Goal: Task Accomplishment & Management: Use online tool/utility

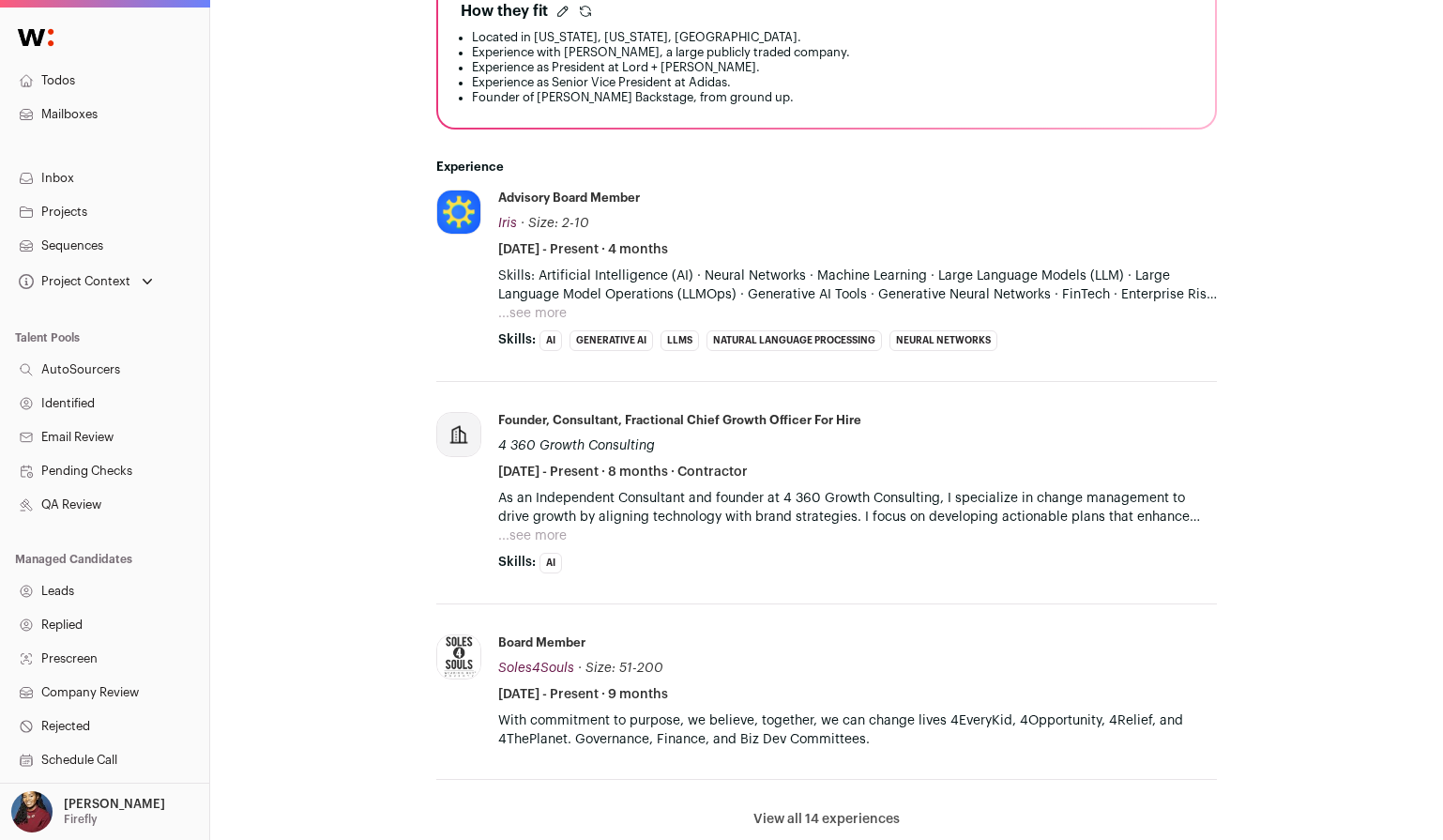
scroll to position [652, 0]
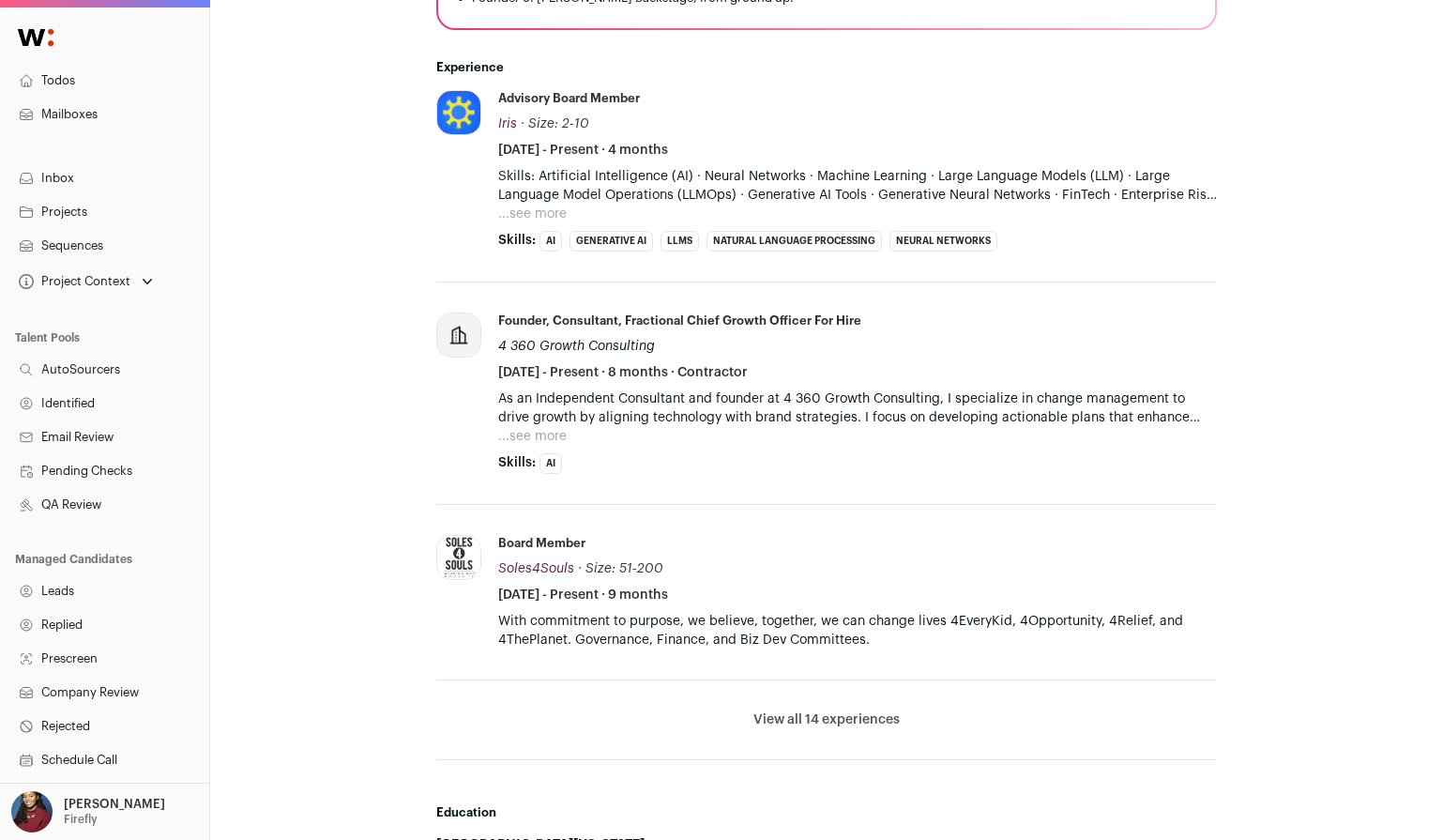
click at [793, 707] on li "View all 14 experiences View less" at bounding box center [826, 720] width 780 height 80
click at [797, 716] on button "View all 14 experiences" at bounding box center [827, 719] width 146 height 19
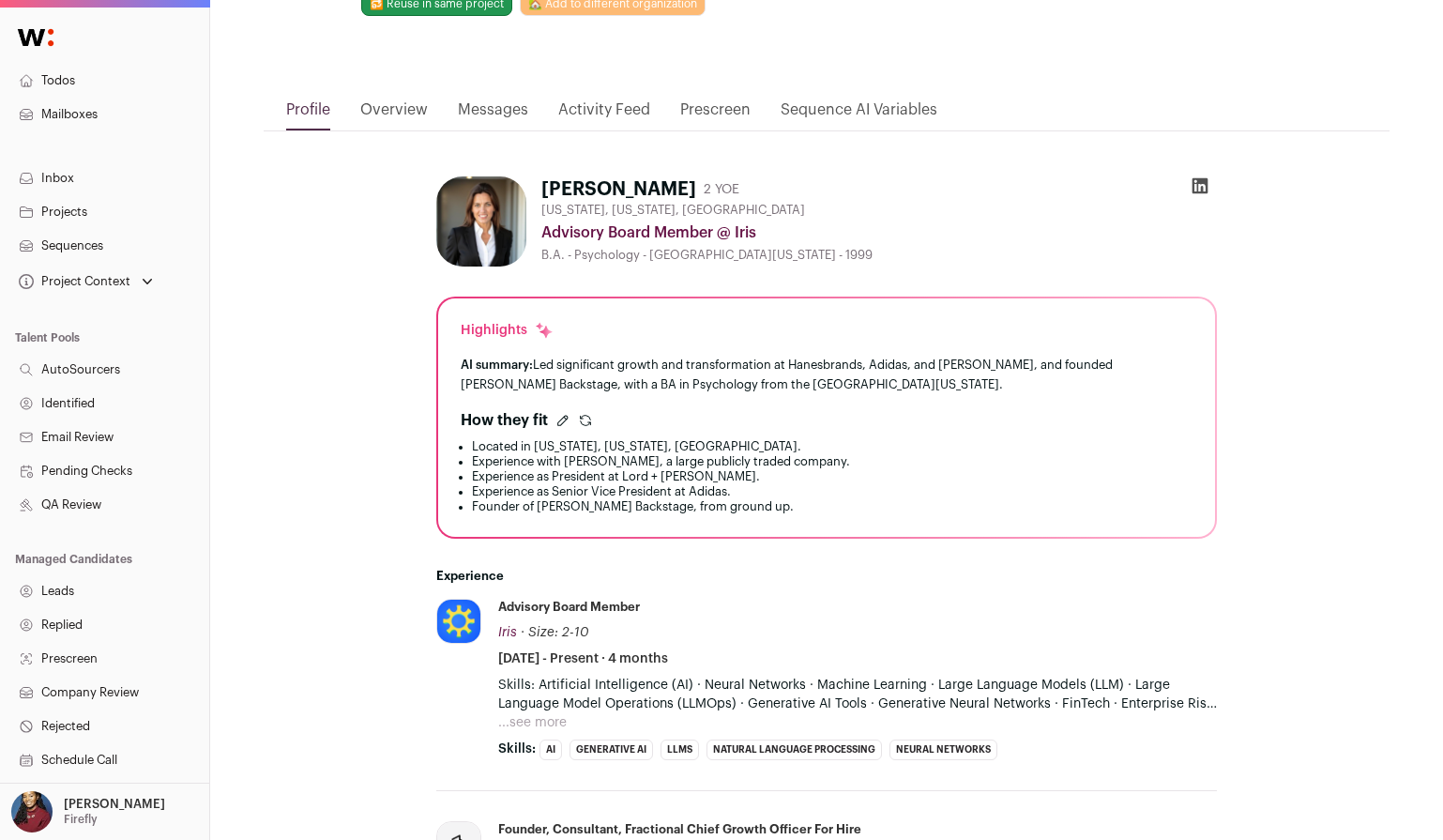
scroll to position [0, 0]
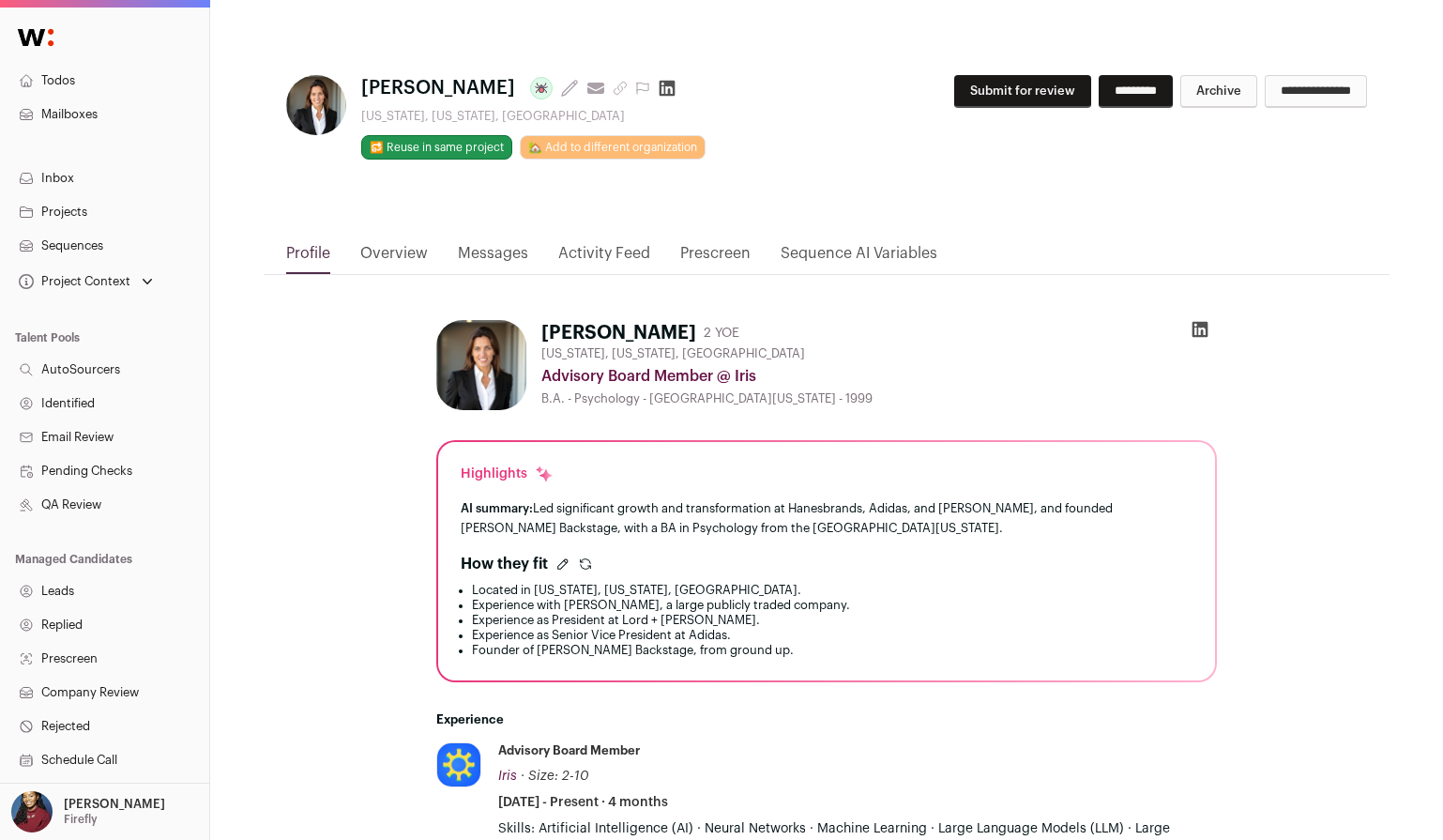
click at [587, 563] on icon "submit" at bounding box center [586, 563] width 15 height 15
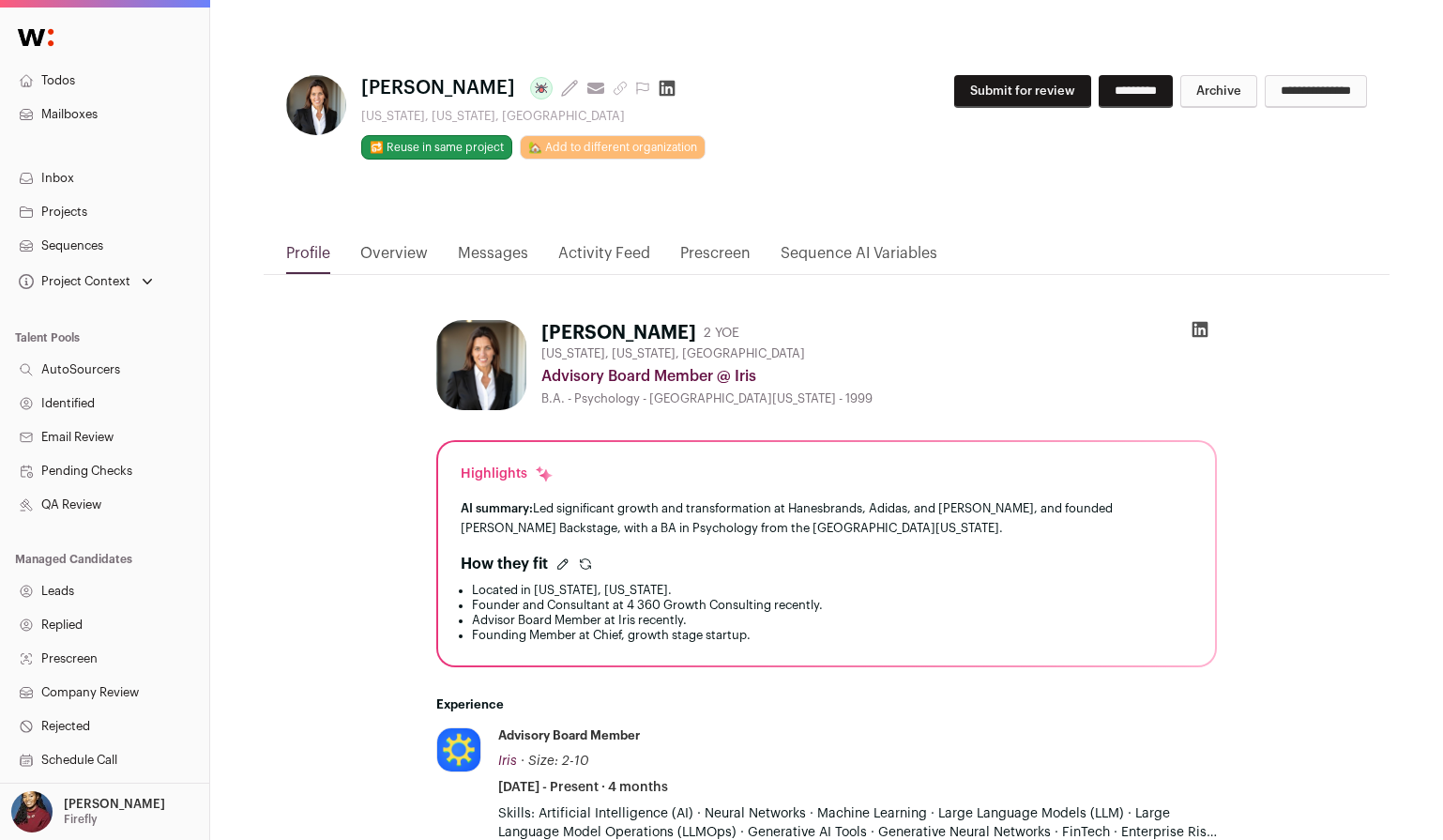
click at [582, 561] on icon "submit" at bounding box center [586, 563] width 15 height 15
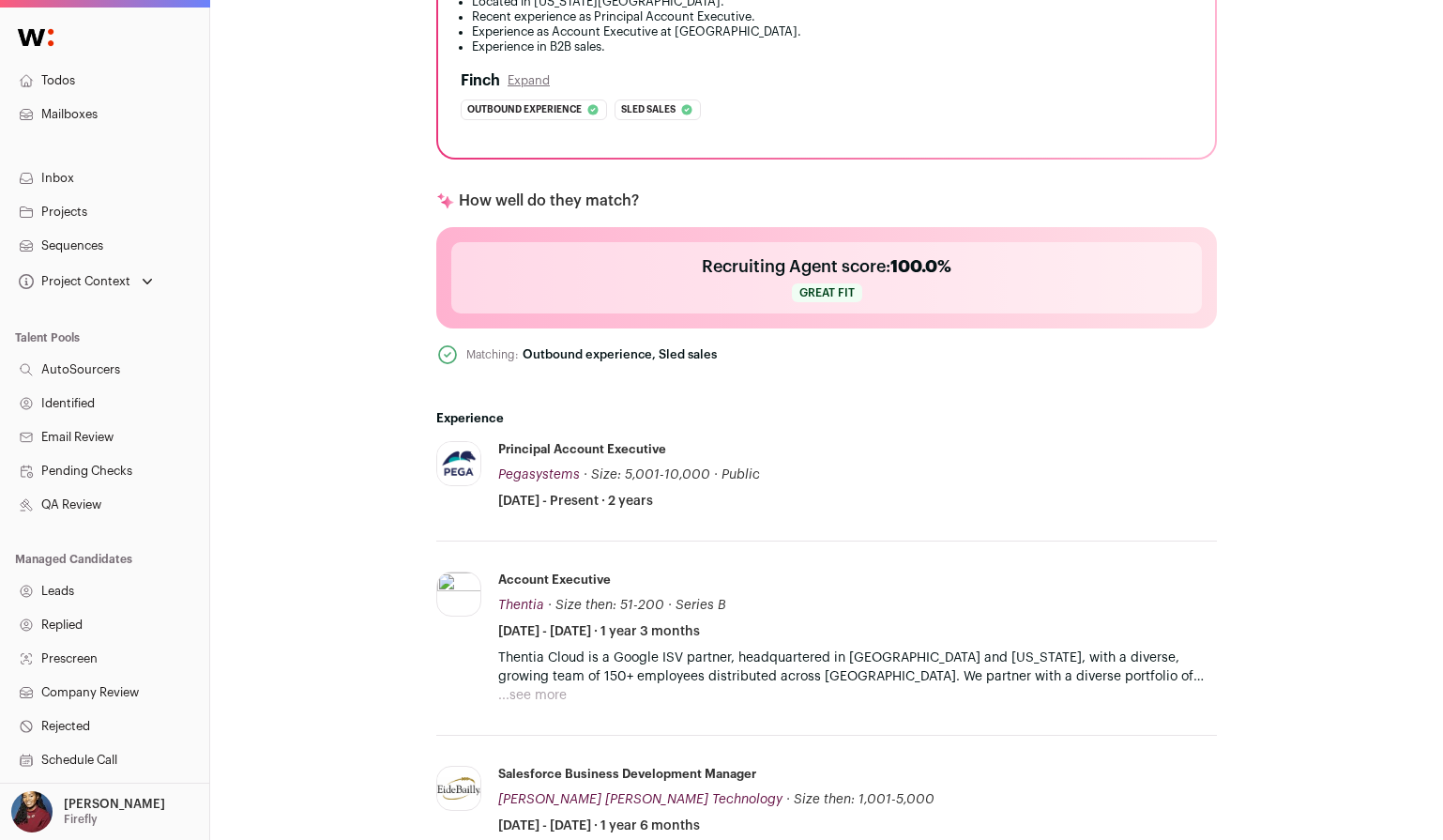
scroll to position [760, 0]
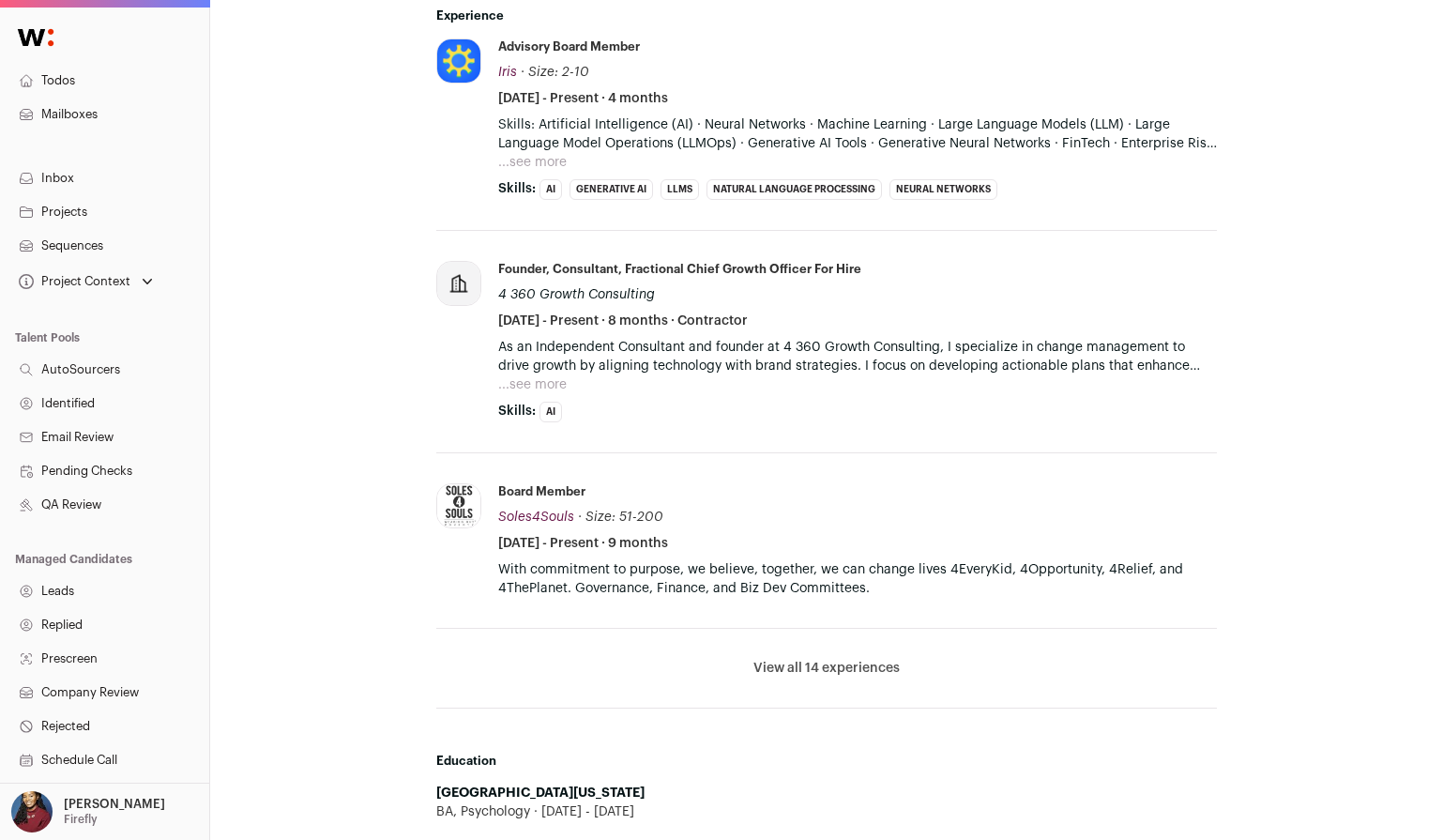
scroll to position [769, 0]
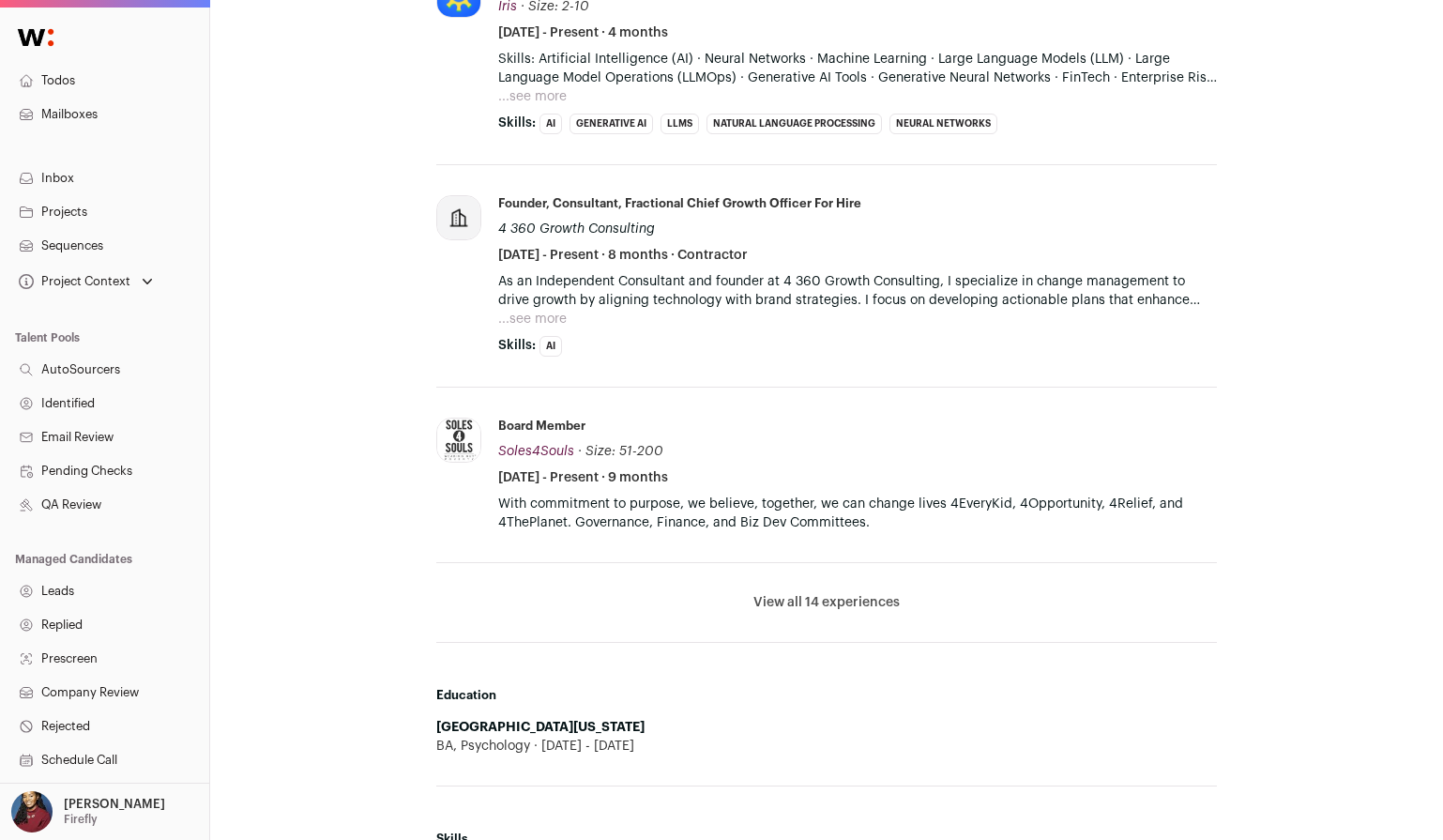
click at [817, 593] on button "View all 14 experiences" at bounding box center [827, 602] width 146 height 19
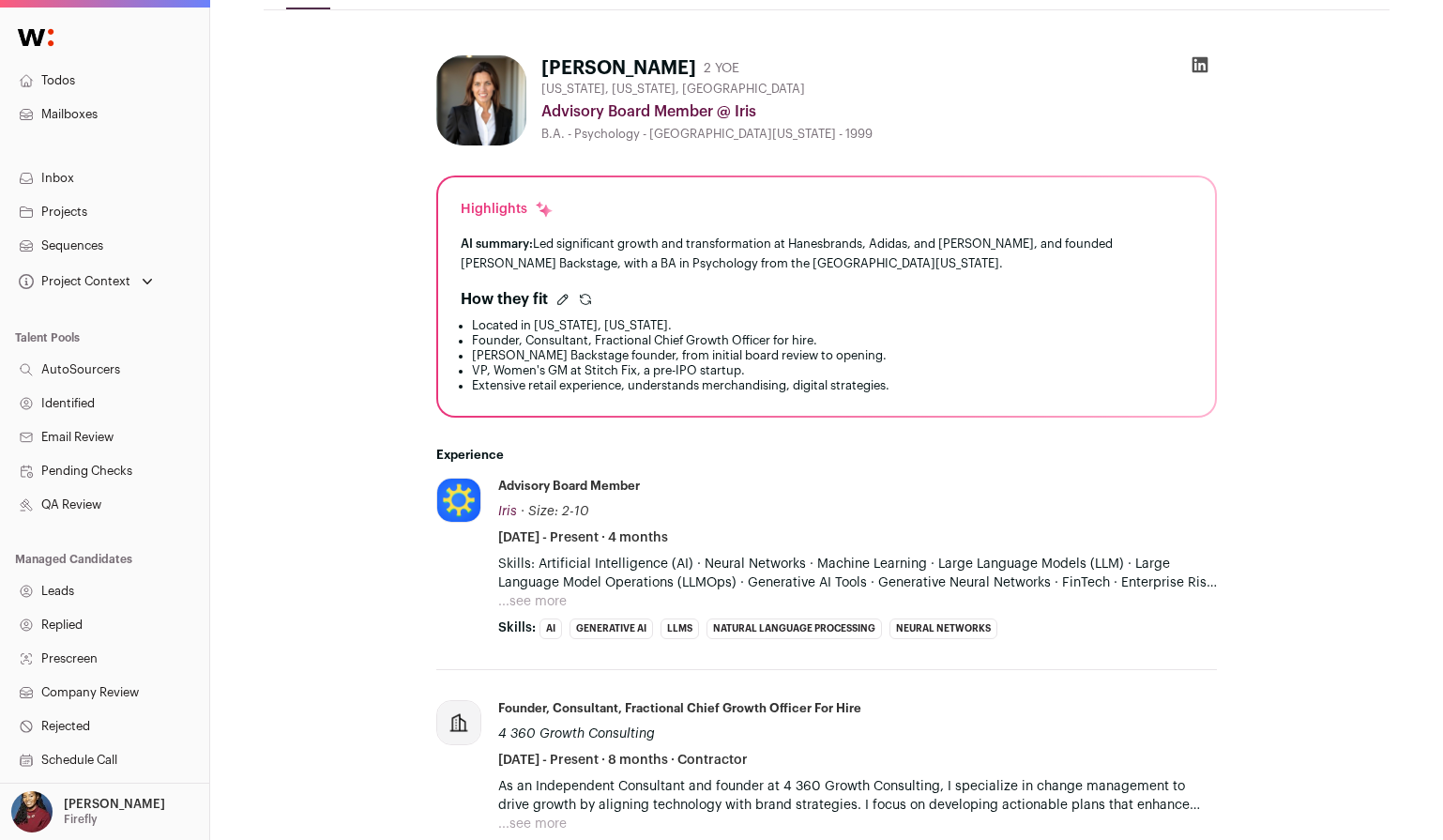
scroll to position [113, 0]
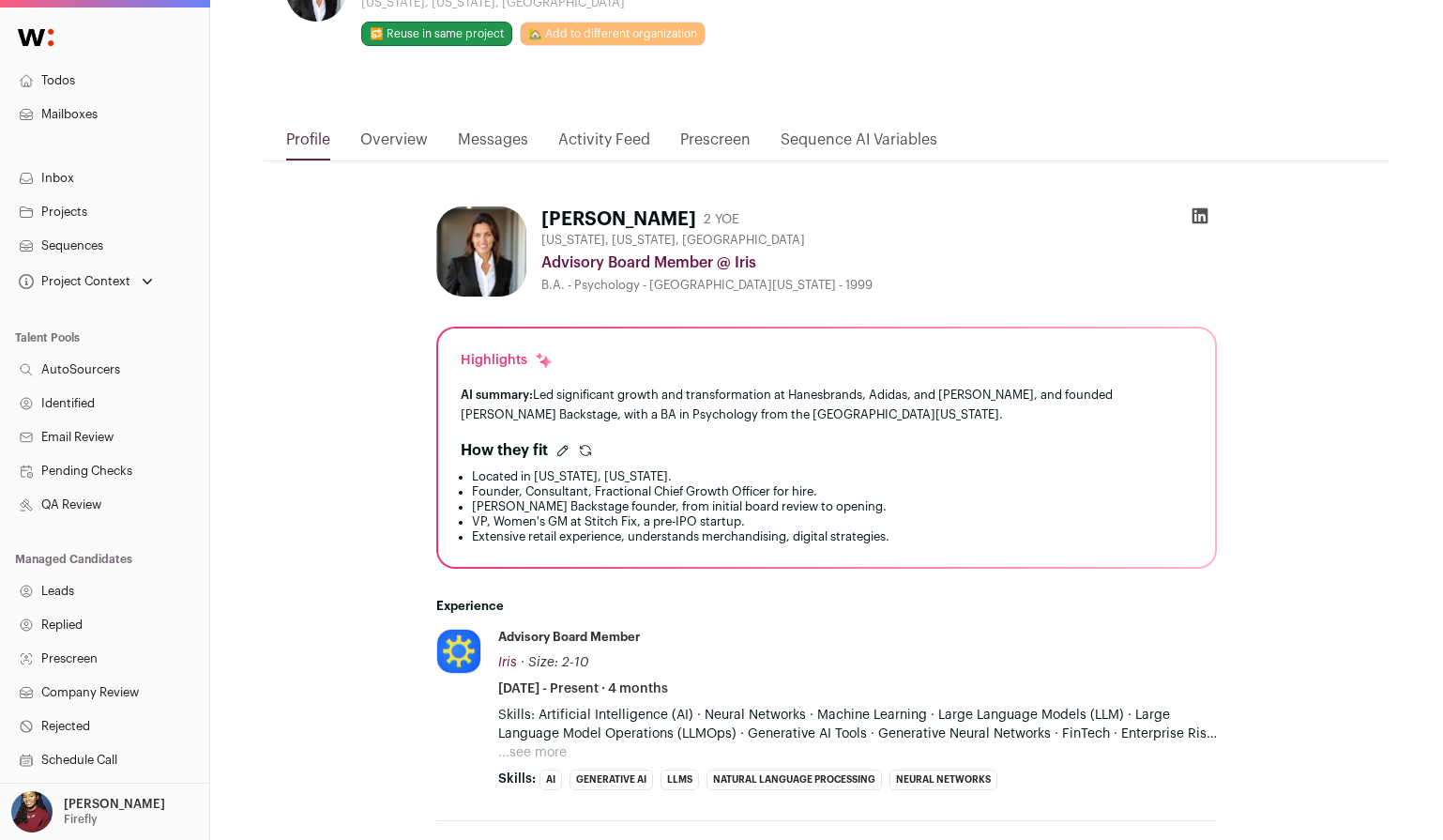
click at [584, 449] on icon "submit" at bounding box center [586, 450] width 15 height 15
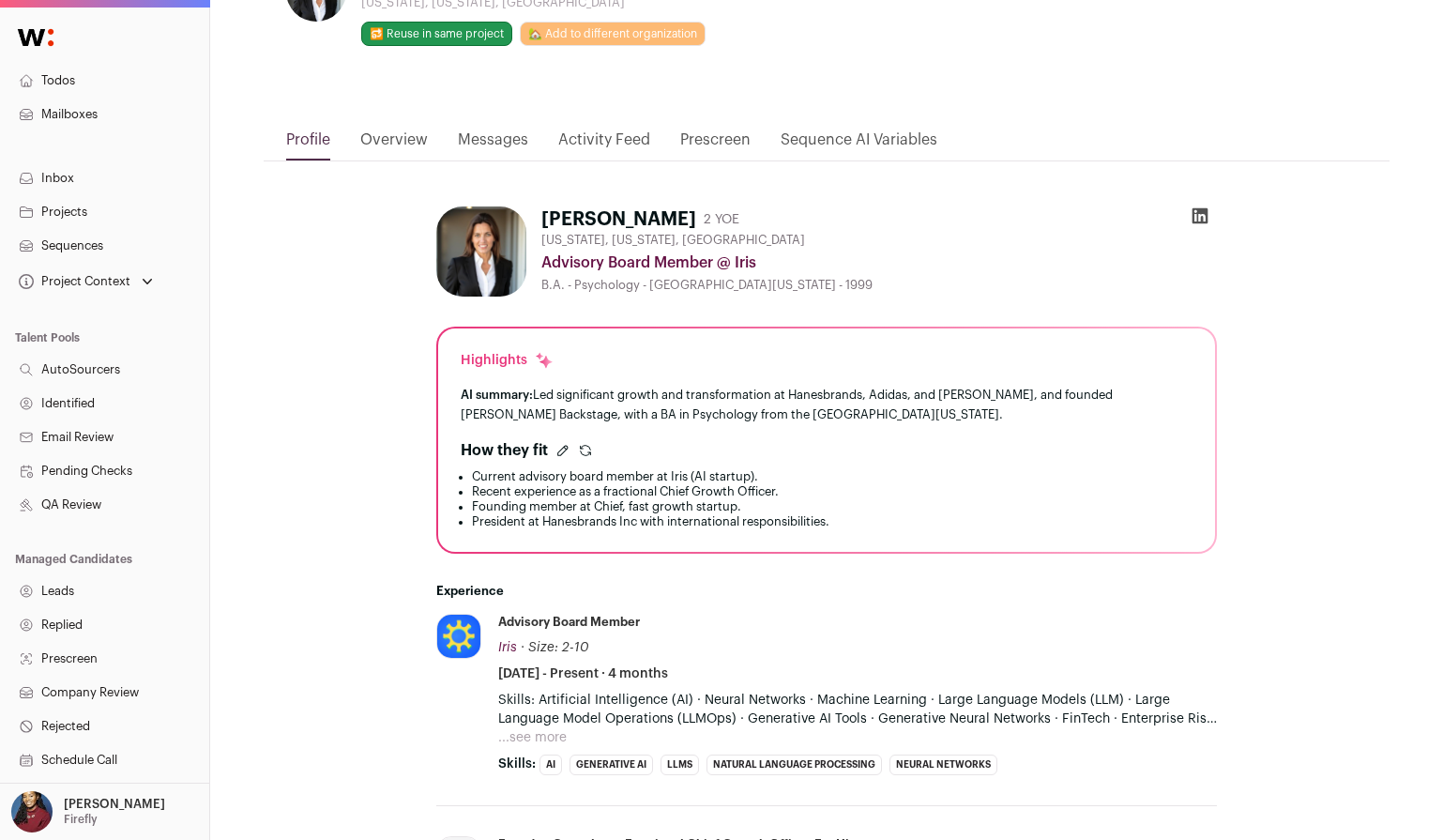
click at [585, 449] on icon "submit" at bounding box center [586, 450] width 15 height 15
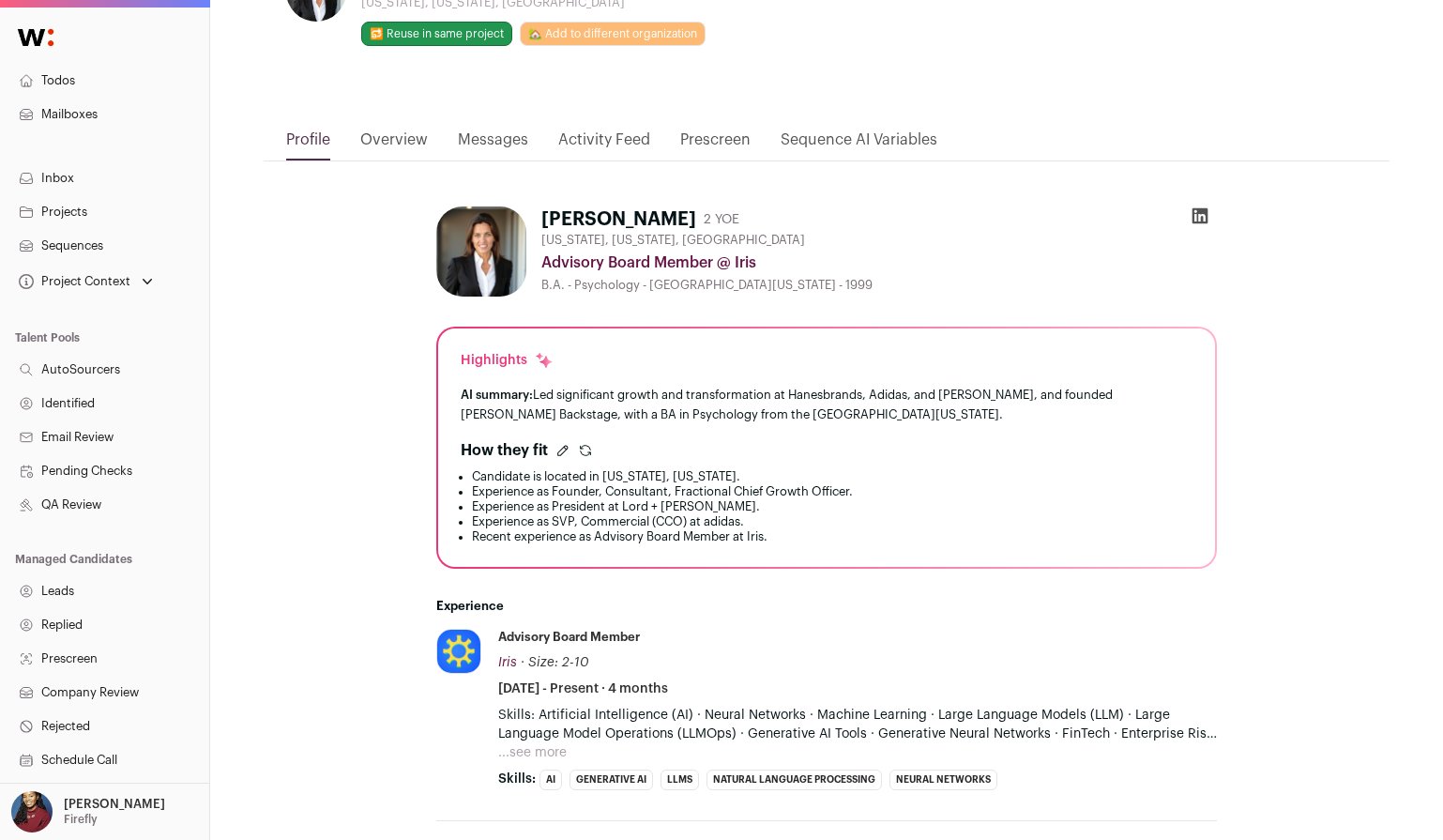
click at [1203, 209] on icon at bounding box center [1201, 216] width 16 height 16
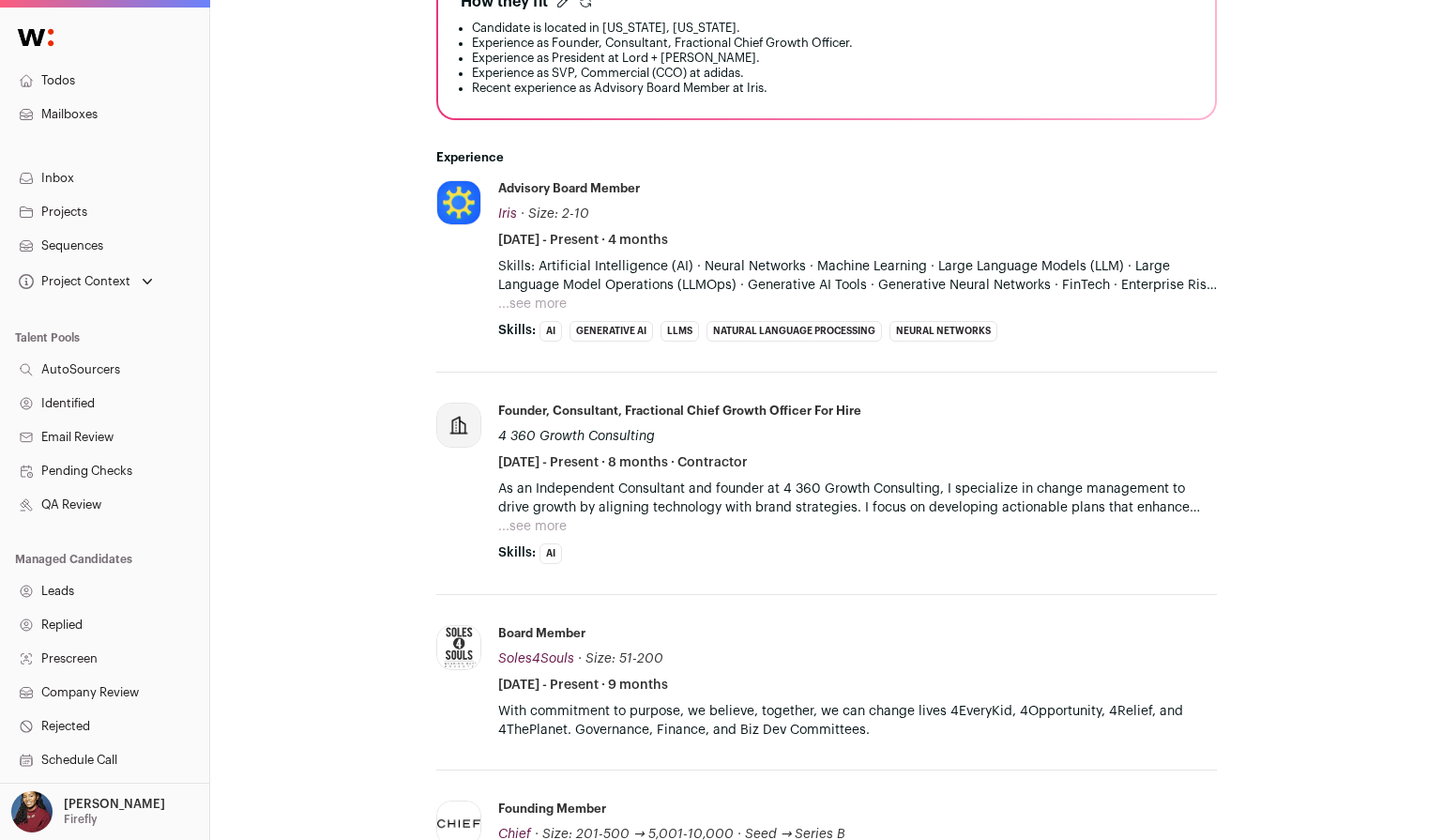
scroll to position [331, 0]
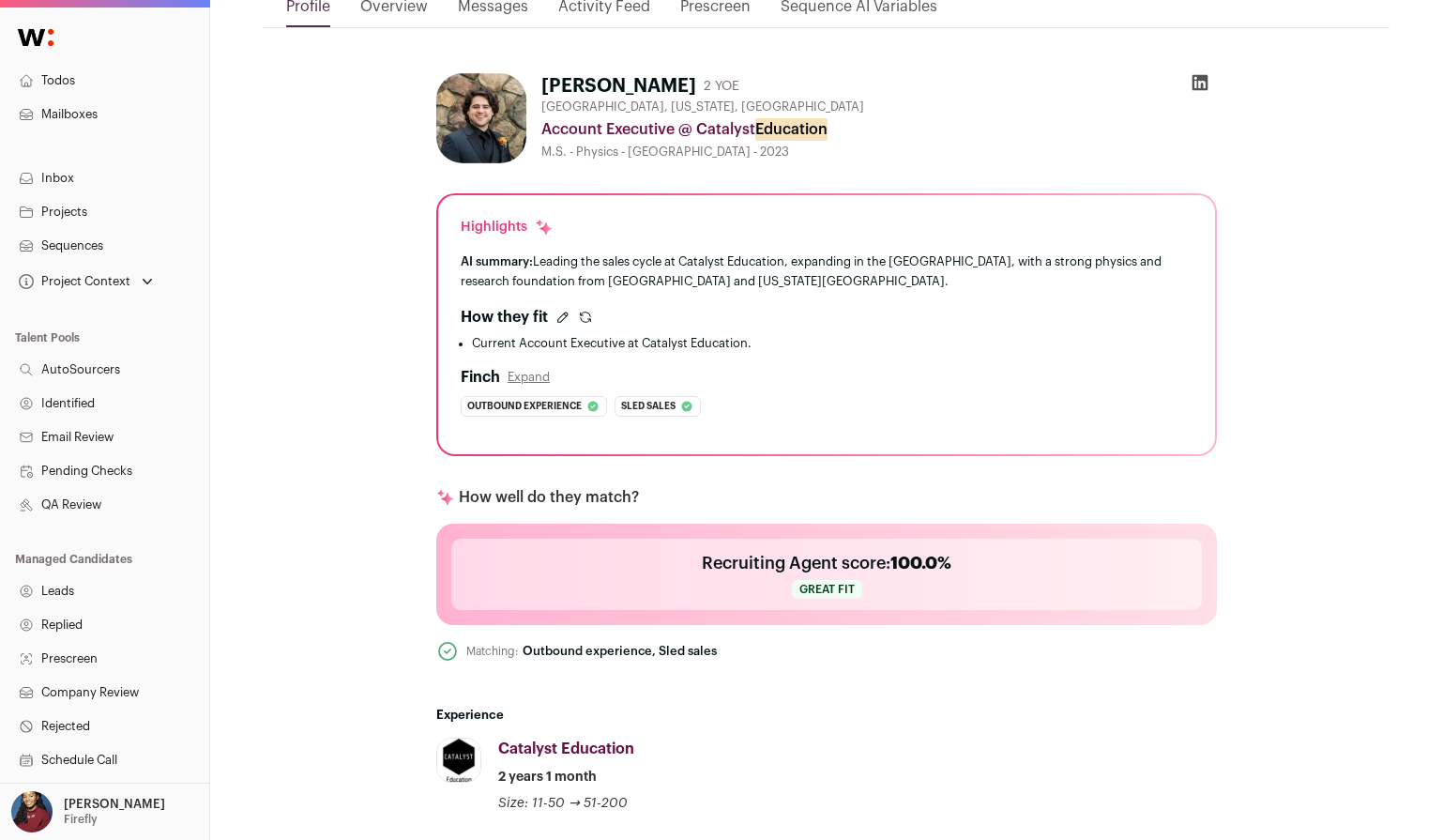
scroll to position [245, 0]
click at [586, 323] on icon "submit" at bounding box center [586, 319] width 15 height 15
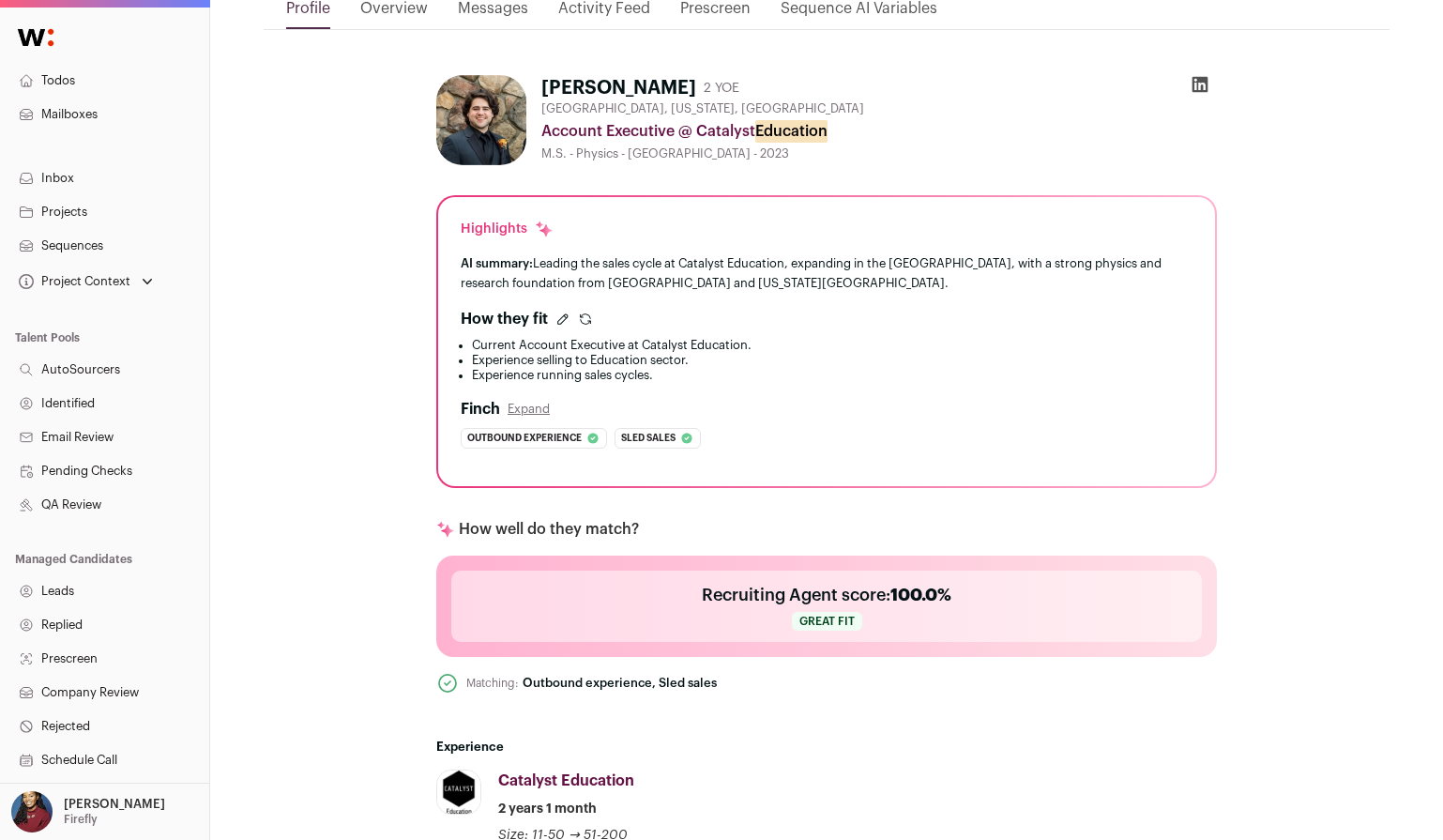
click at [581, 316] on icon "submit" at bounding box center [586, 316] width 10 height 5
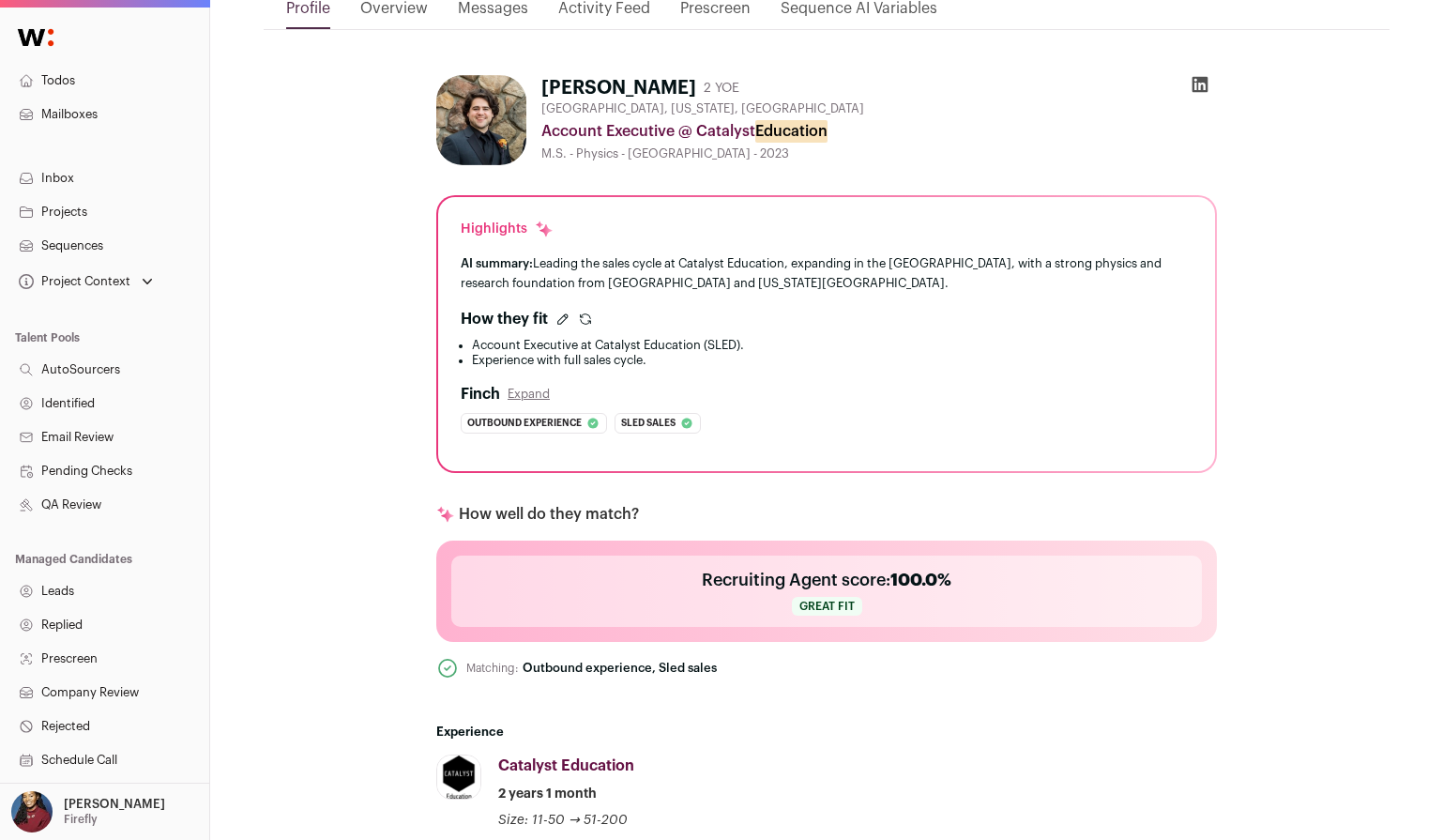
click at [578, 316] on icon "submit" at bounding box center [586, 319] width 15 height 15
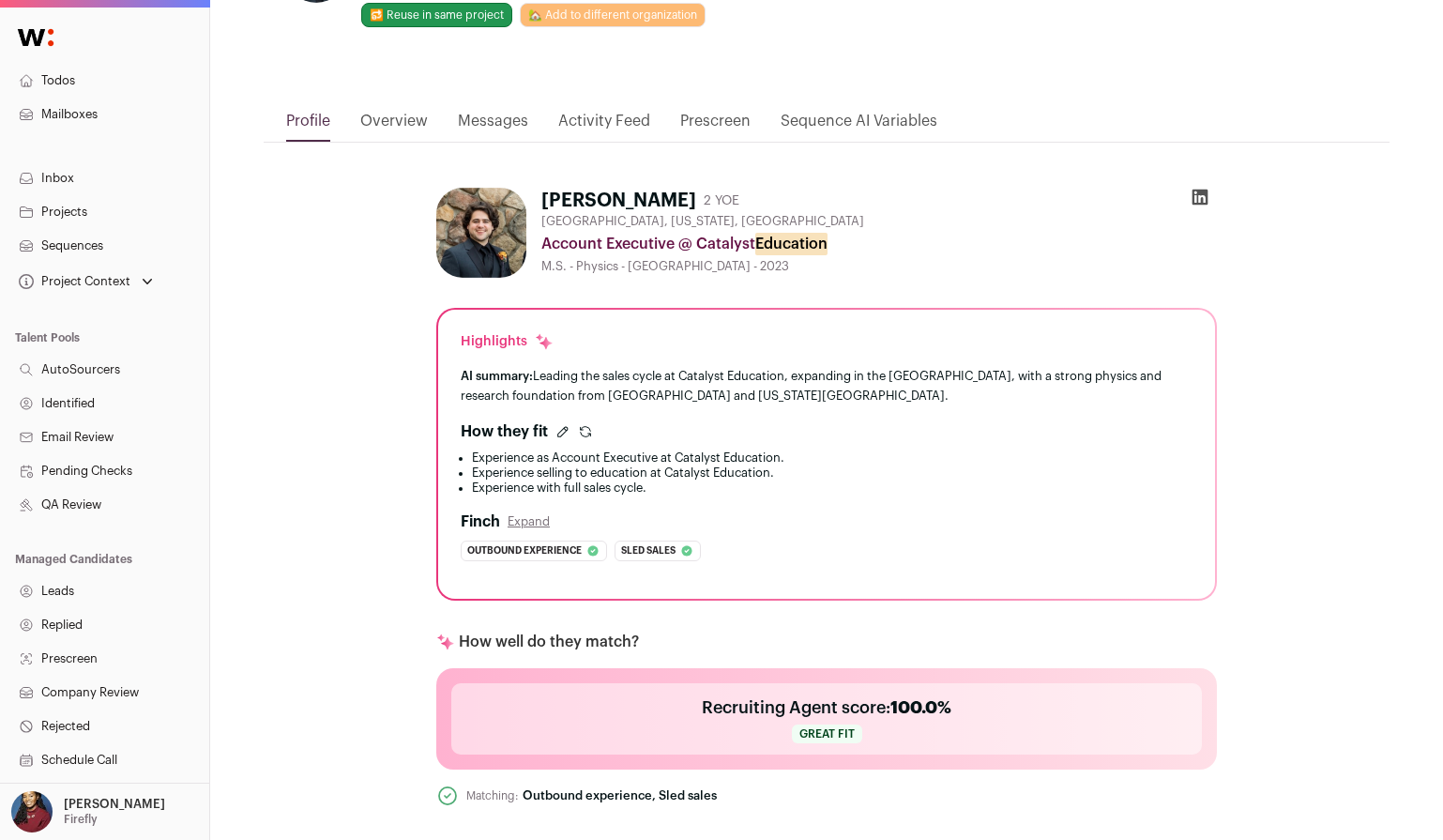
scroll to position [126, 0]
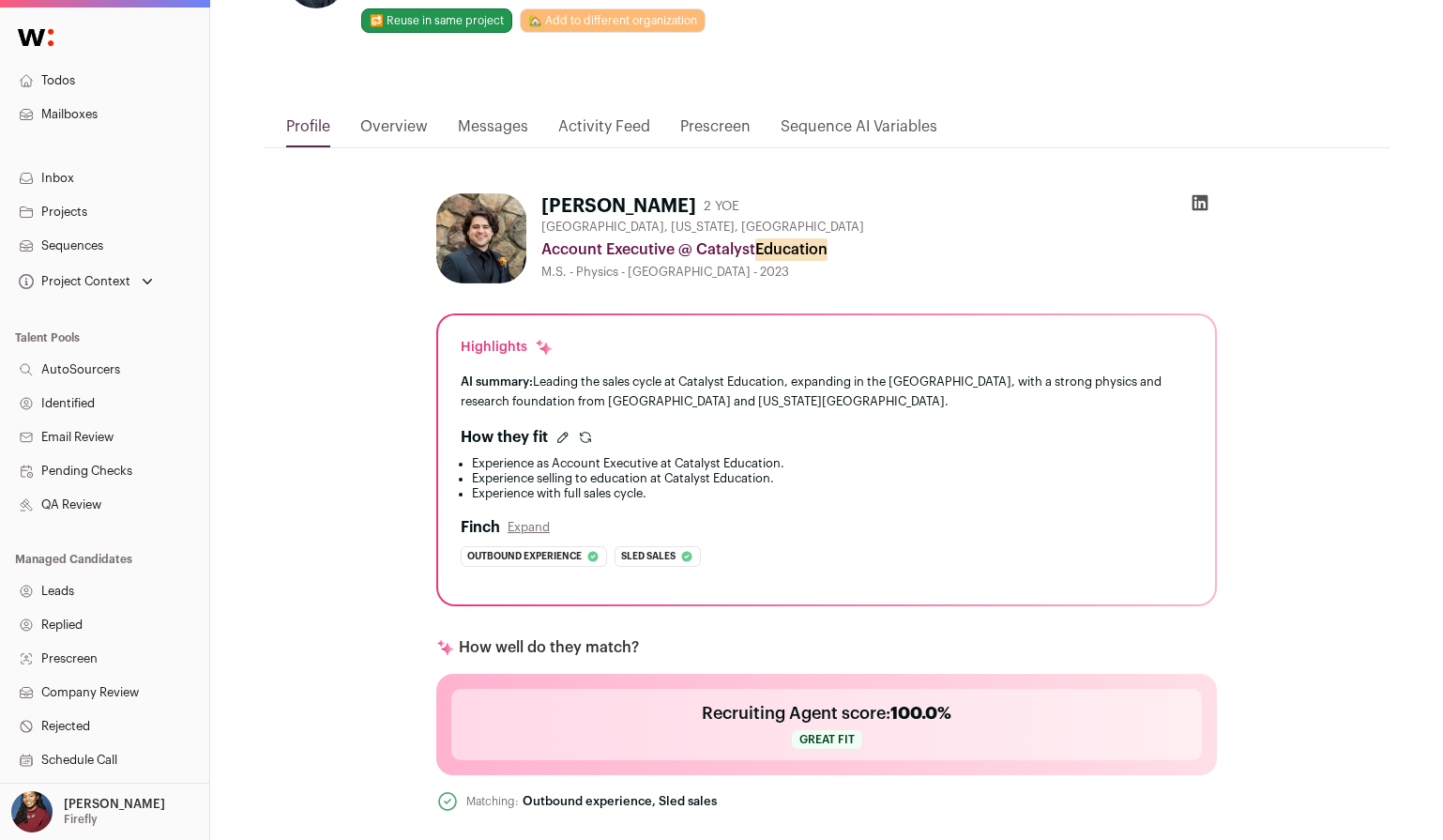
click at [583, 432] on icon "submit" at bounding box center [586, 437] width 15 height 15
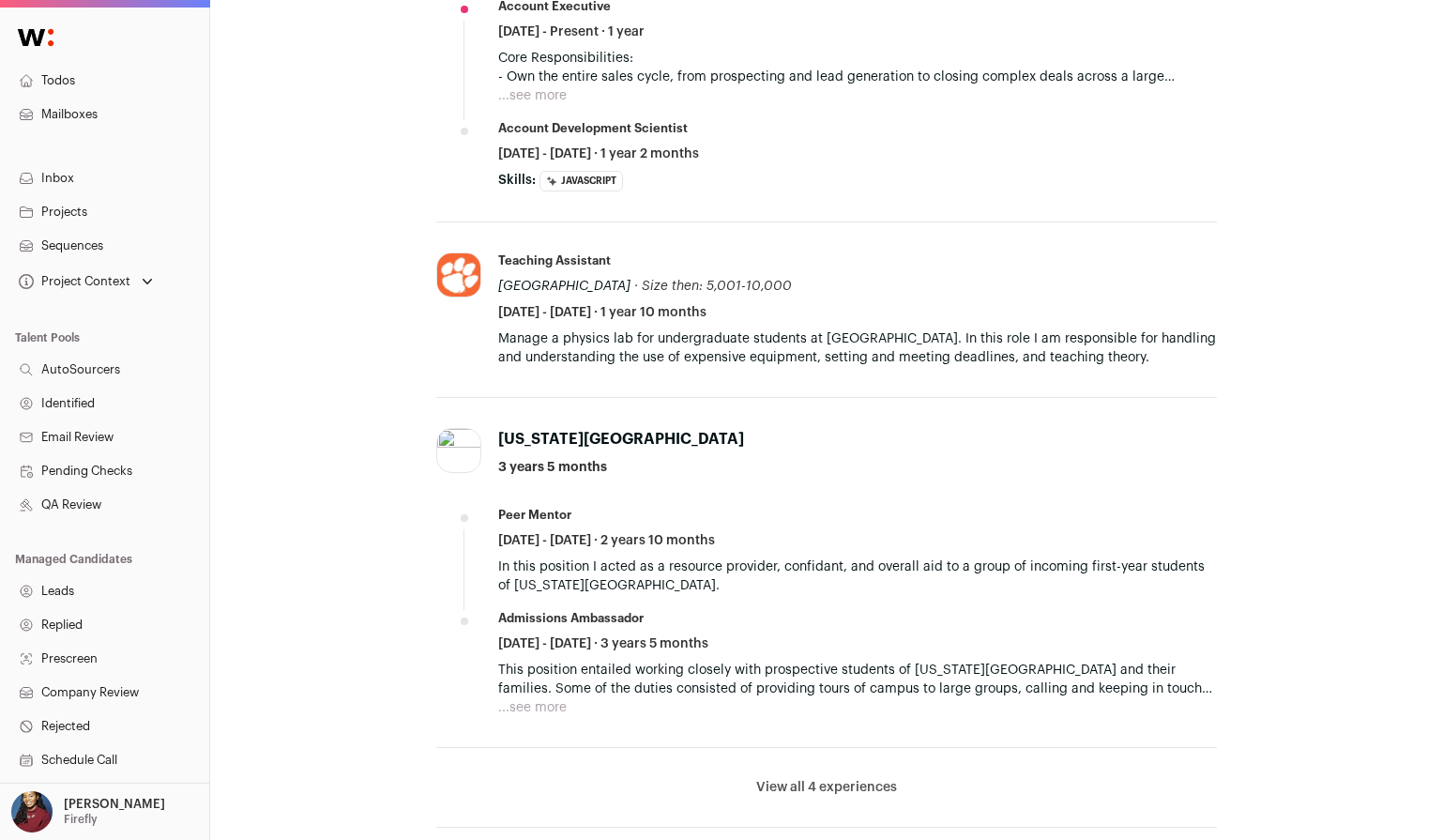
scroll to position [1293, 0]
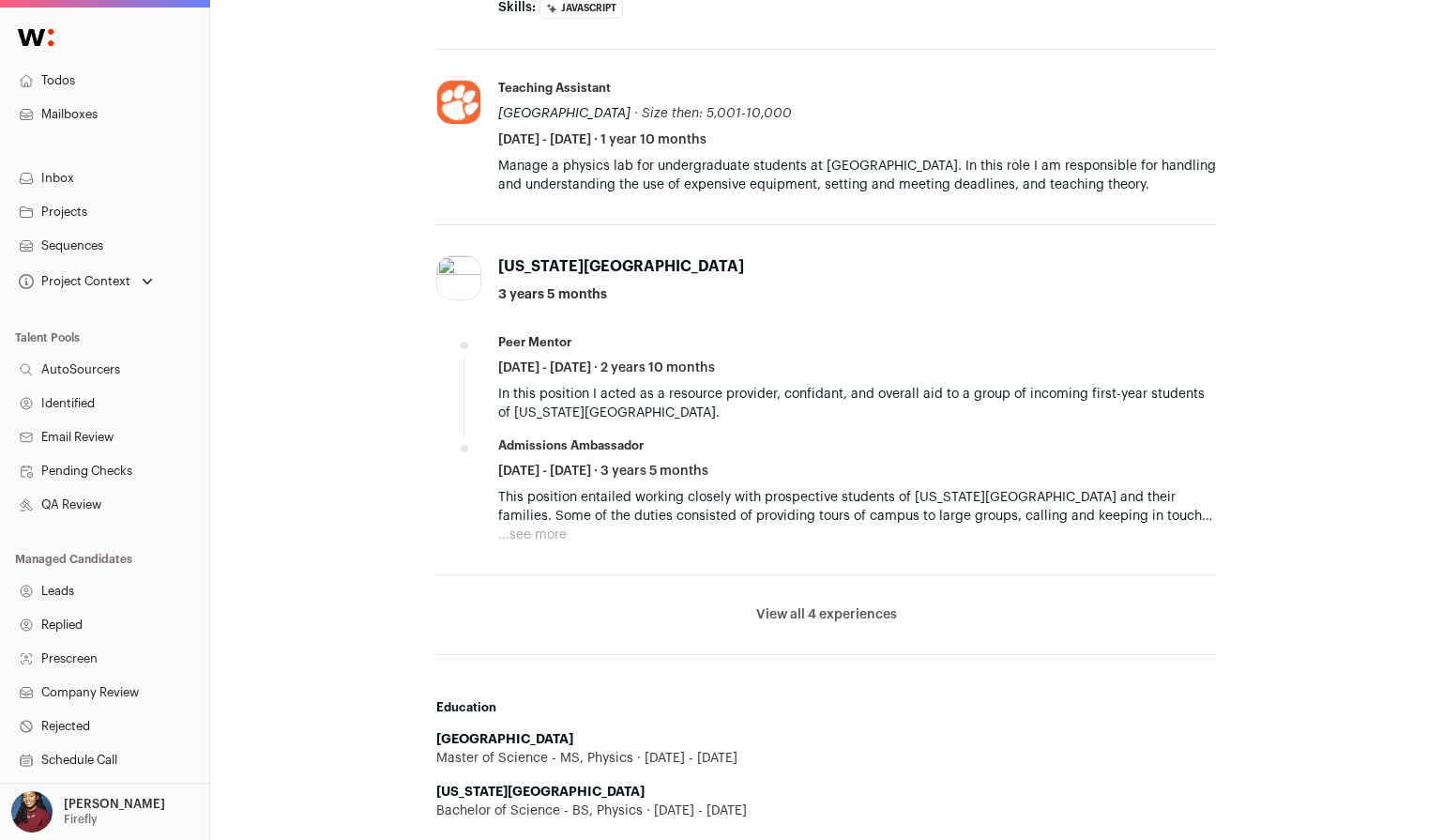
click at [836, 611] on button "View all 4 experiences" at bounding box center [827, 615] width 141 height 19
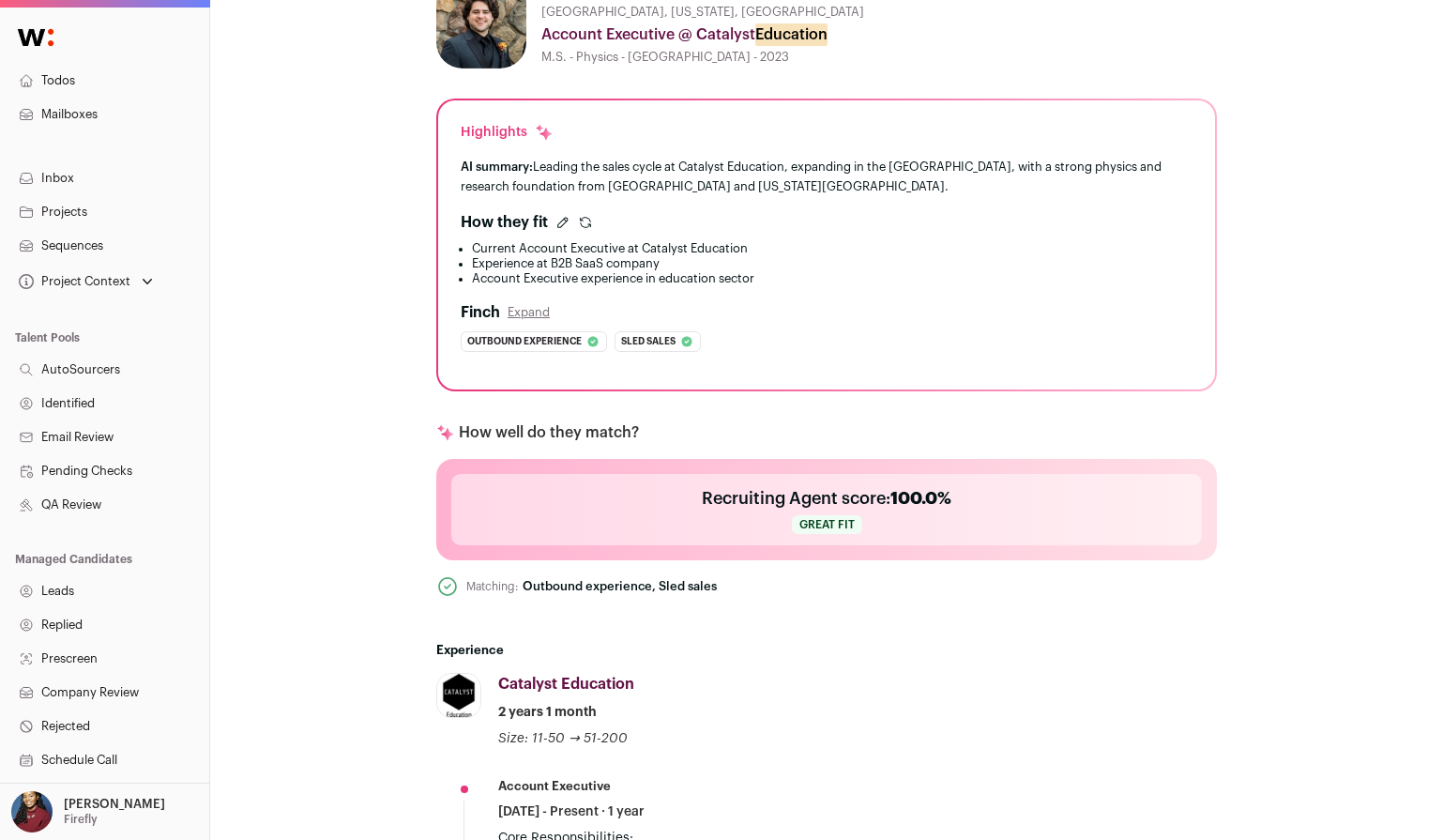
scroll to position [0, 0]
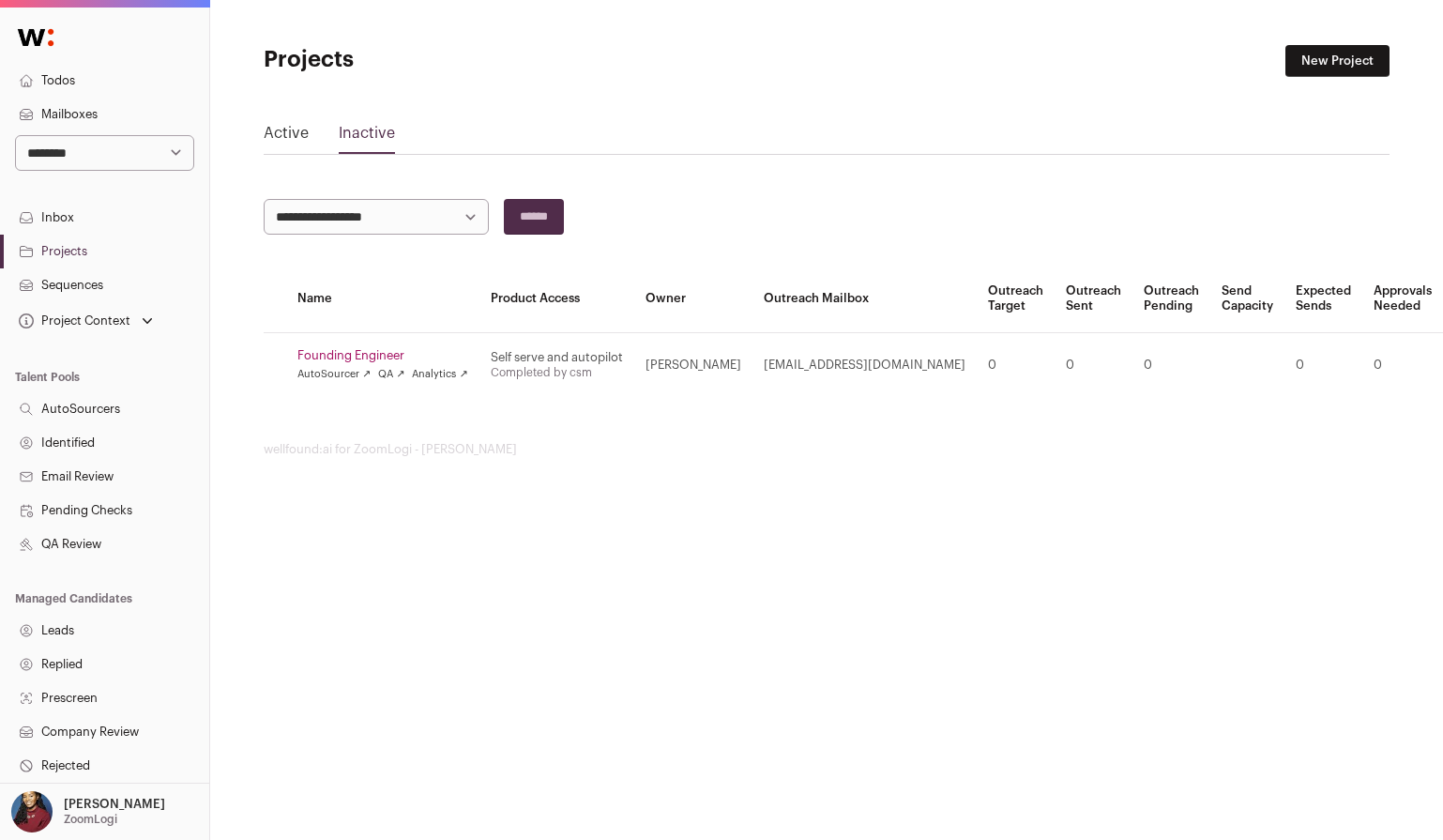
click at [126, 163] on select "**********" at bounding box center [105, 153] width 180 height 36
select select "****"
click at [15, 135] on select "**********" at bounding box center [105, 153] width 180 height 36
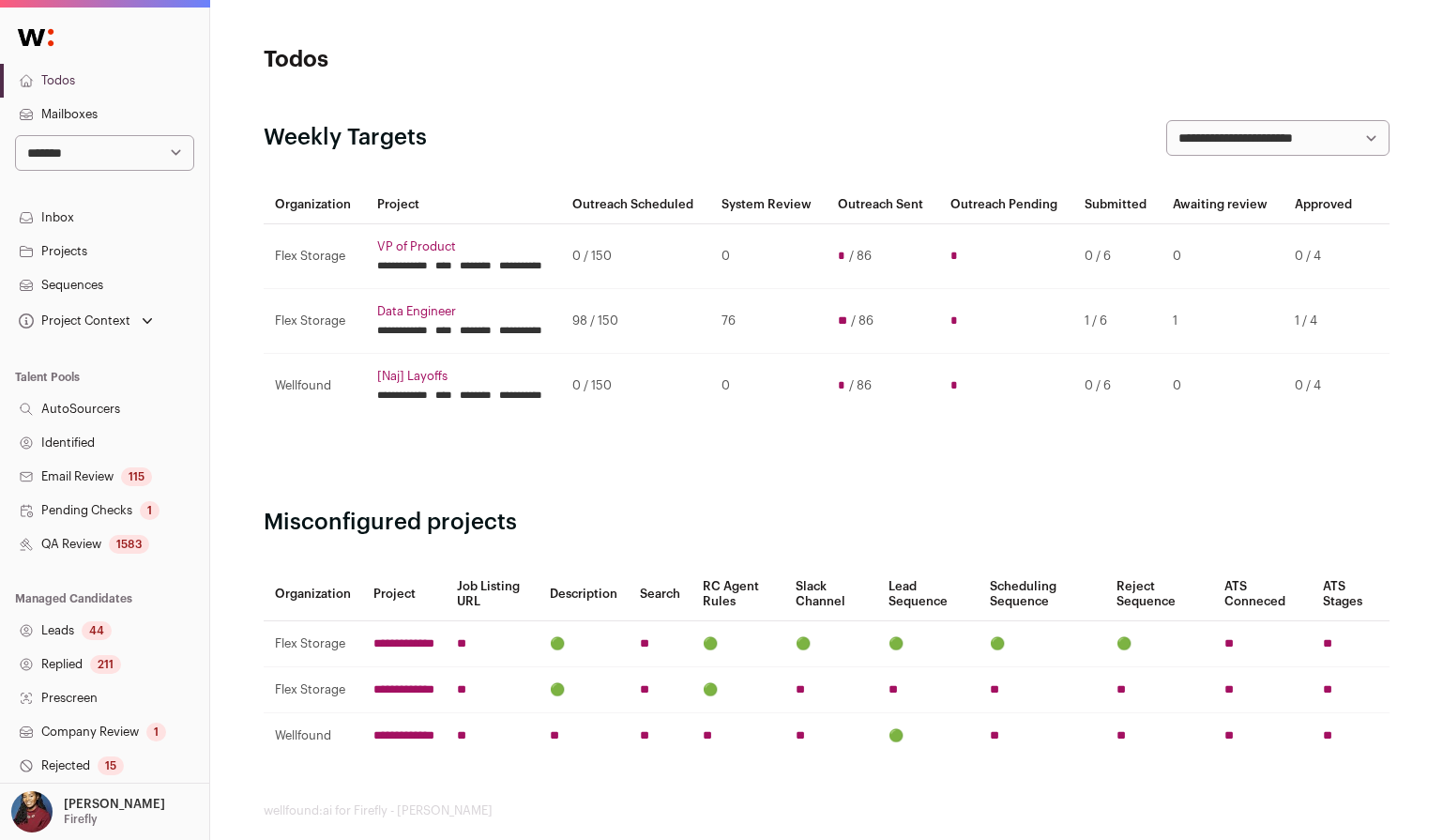
scroll to position [240, 0]
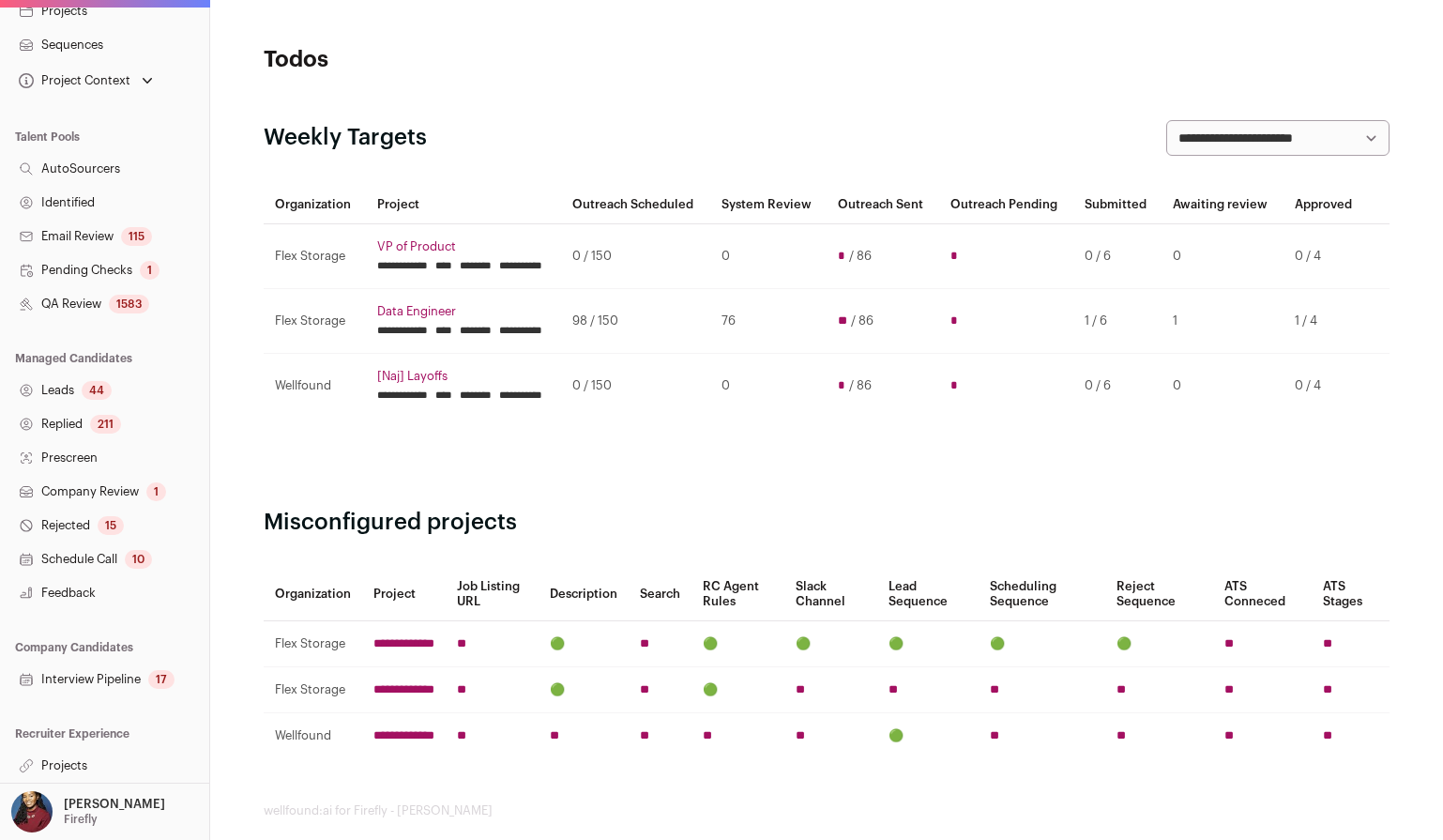
click at [79, 770] on link "Projects" at bounding box center [105, 766] width 209 height 34
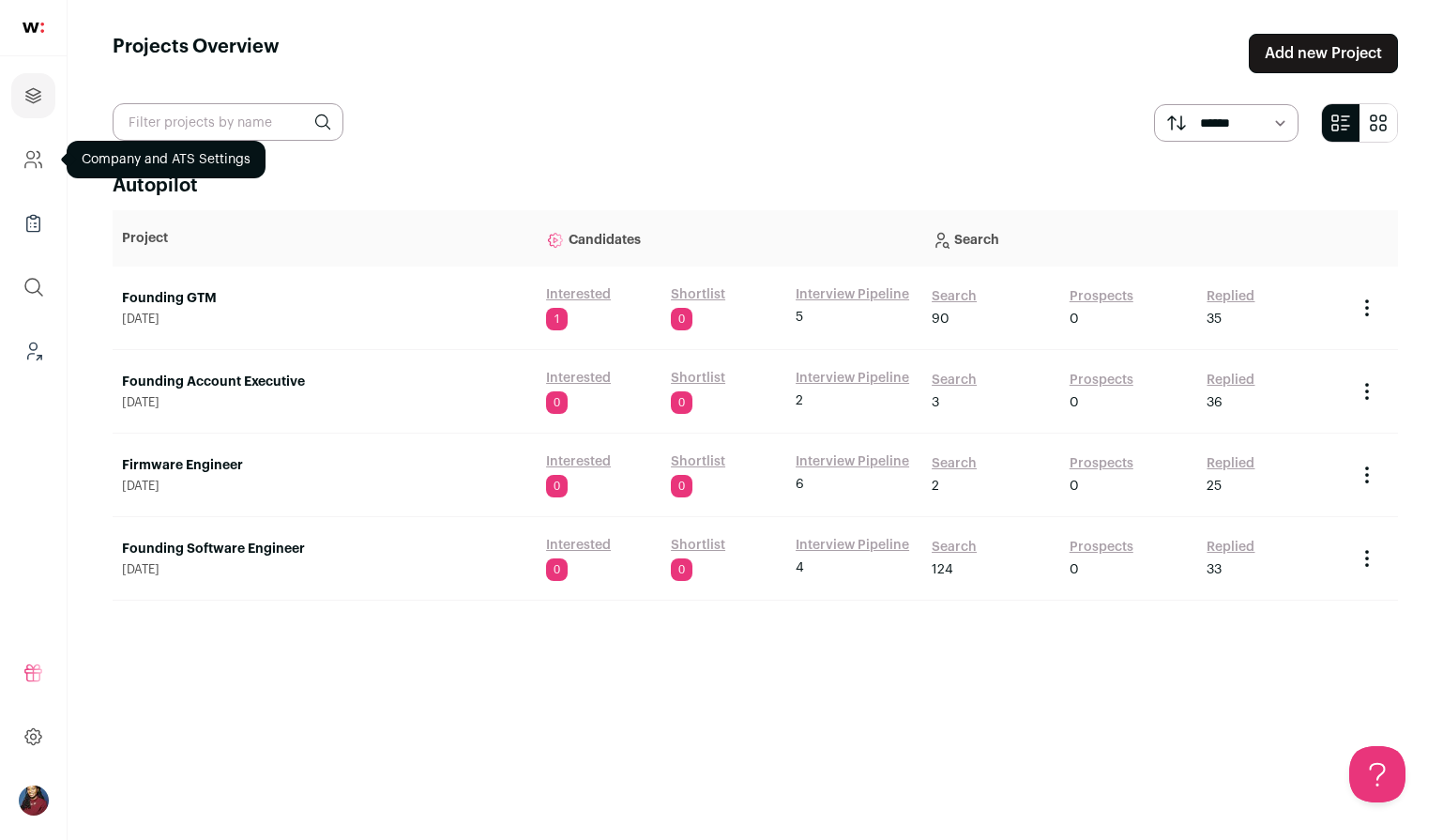
click at [36, 150] on icon "Company and ATS Settings" at bounding box center [33, 160] width 22 height 23
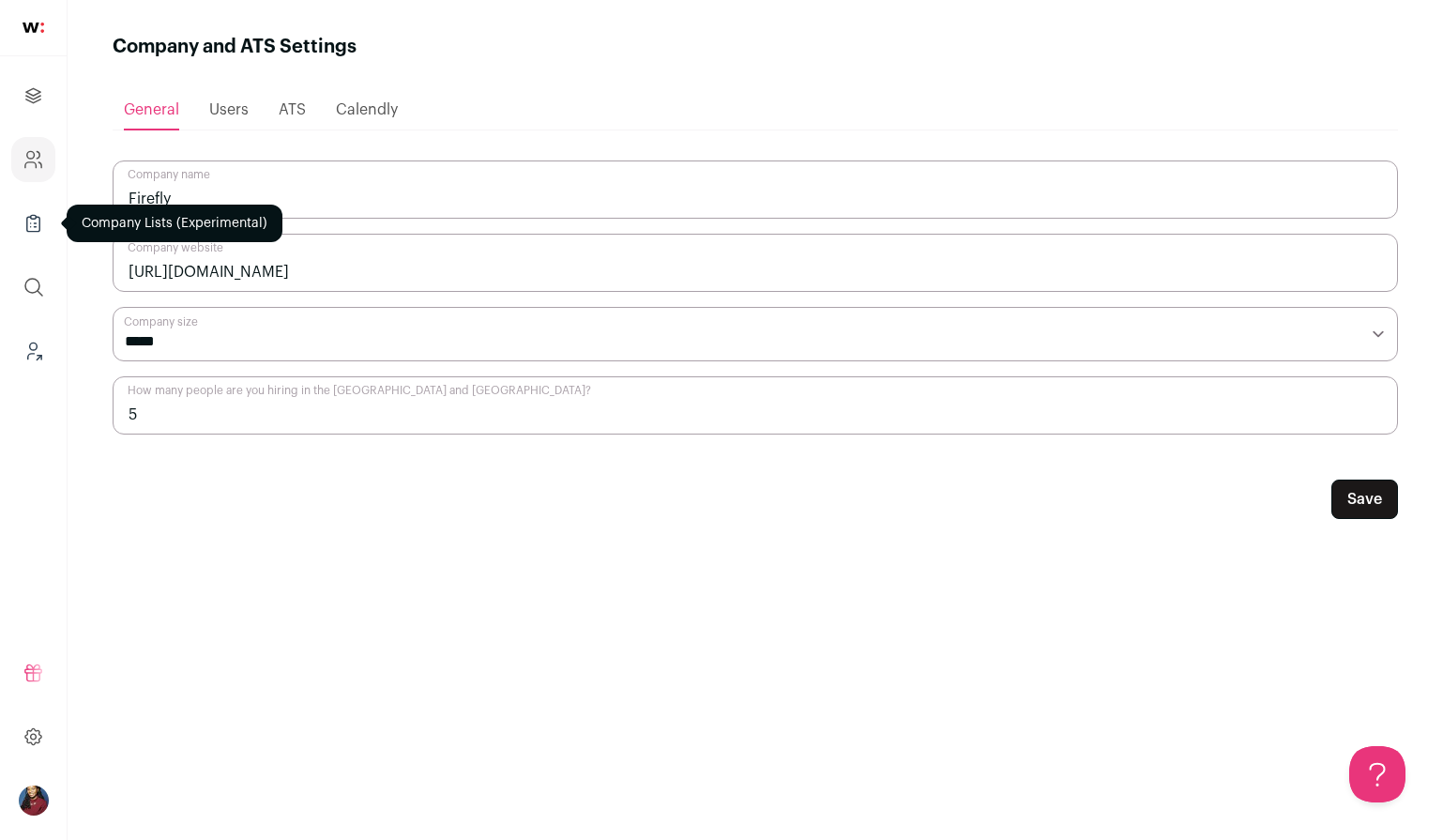
click at [37, 219] on icon "Company Lists" at bounding box center [33, 223] width 22 height 23
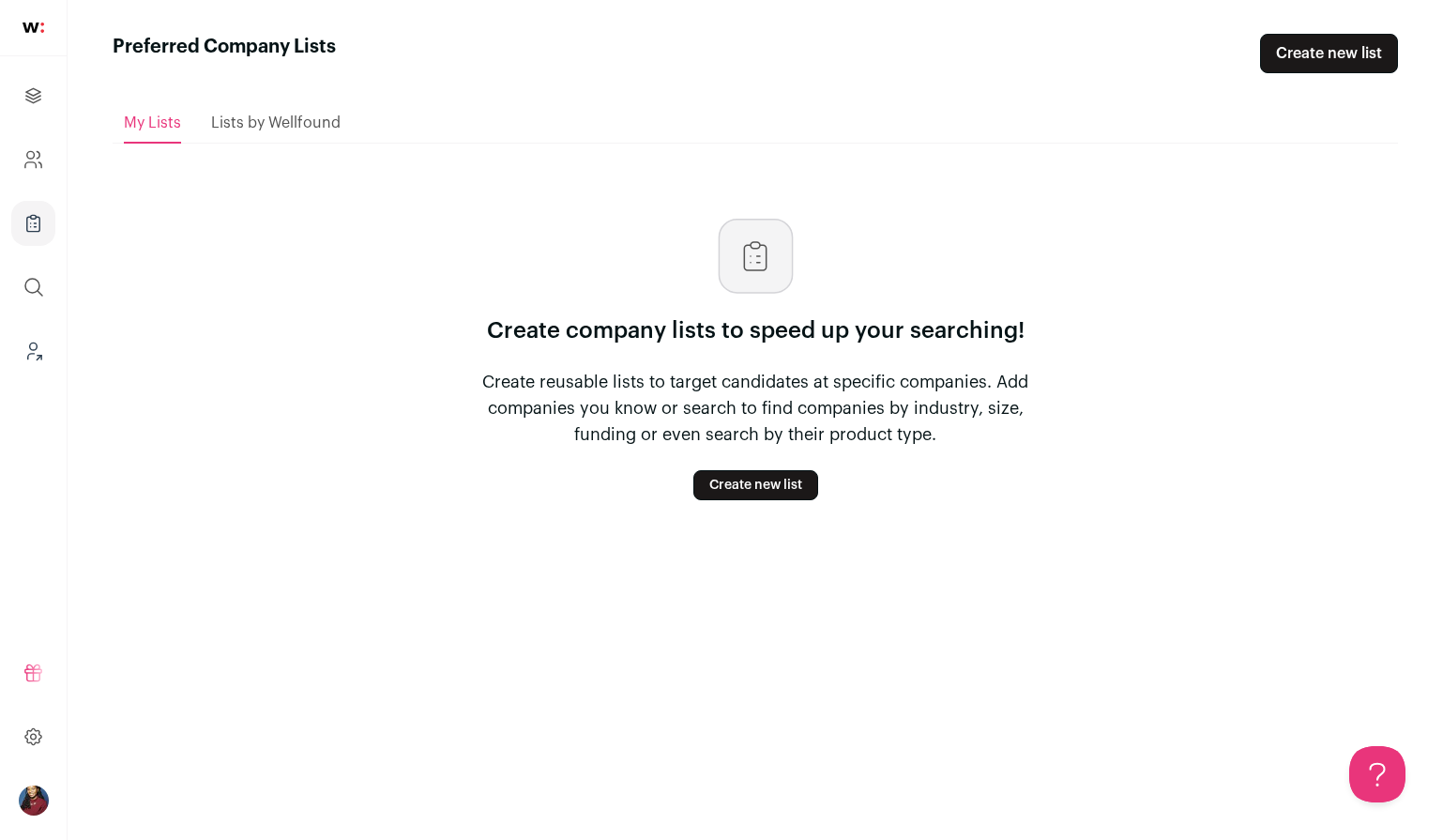
click at [32, 129] on ul "Projects Company and ATS Settings Company Lists (Experimental) Global Search Le…" at bounding box center [33, 222] width 67 height 334
click at [33, 151] on icon "Company and ATS Settings" at bounding box center [31, 155] width 8 height 8
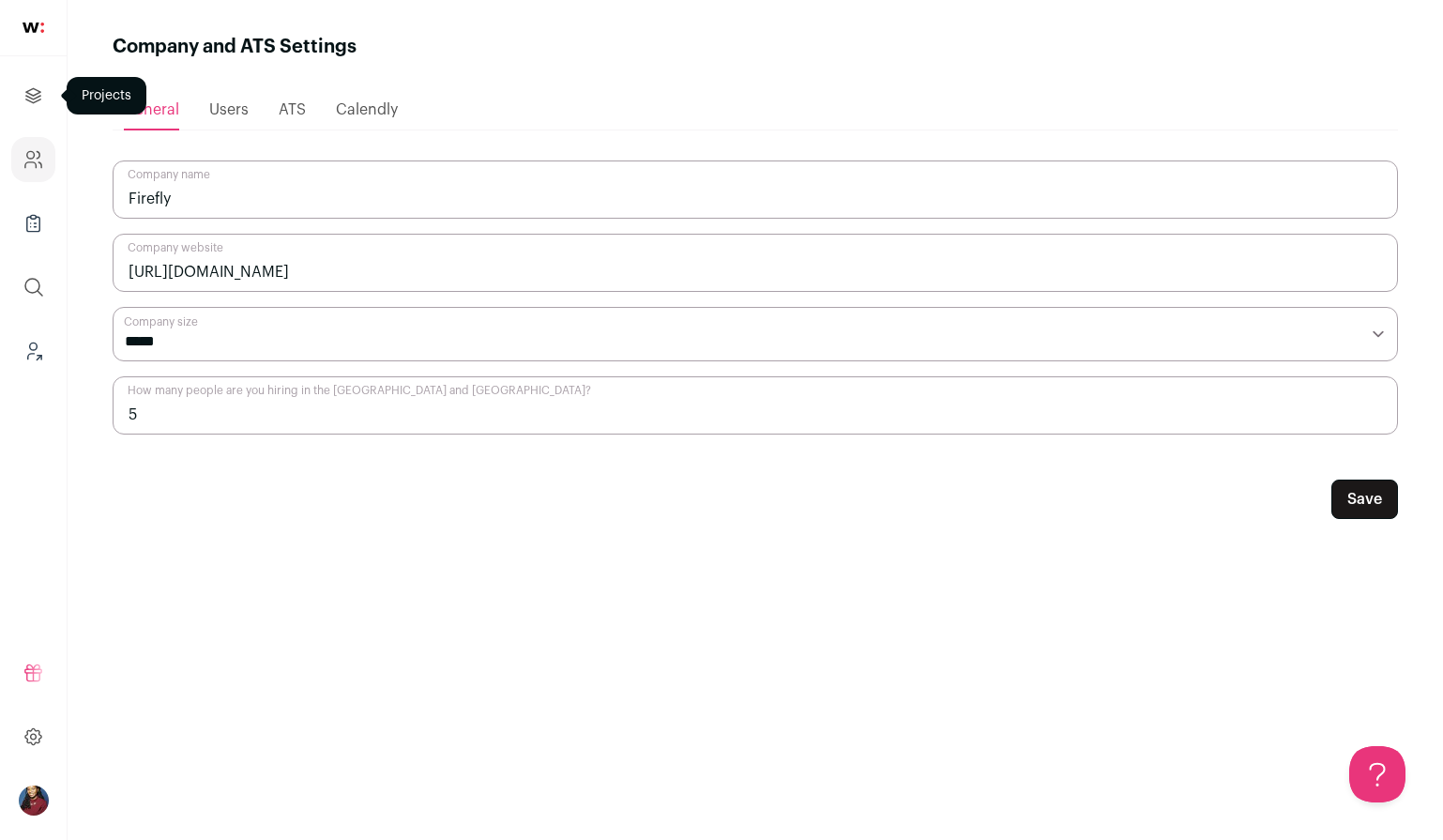
click at [37, 108] on link "Projects" at bounding box center [33, 95] width 44 height 45
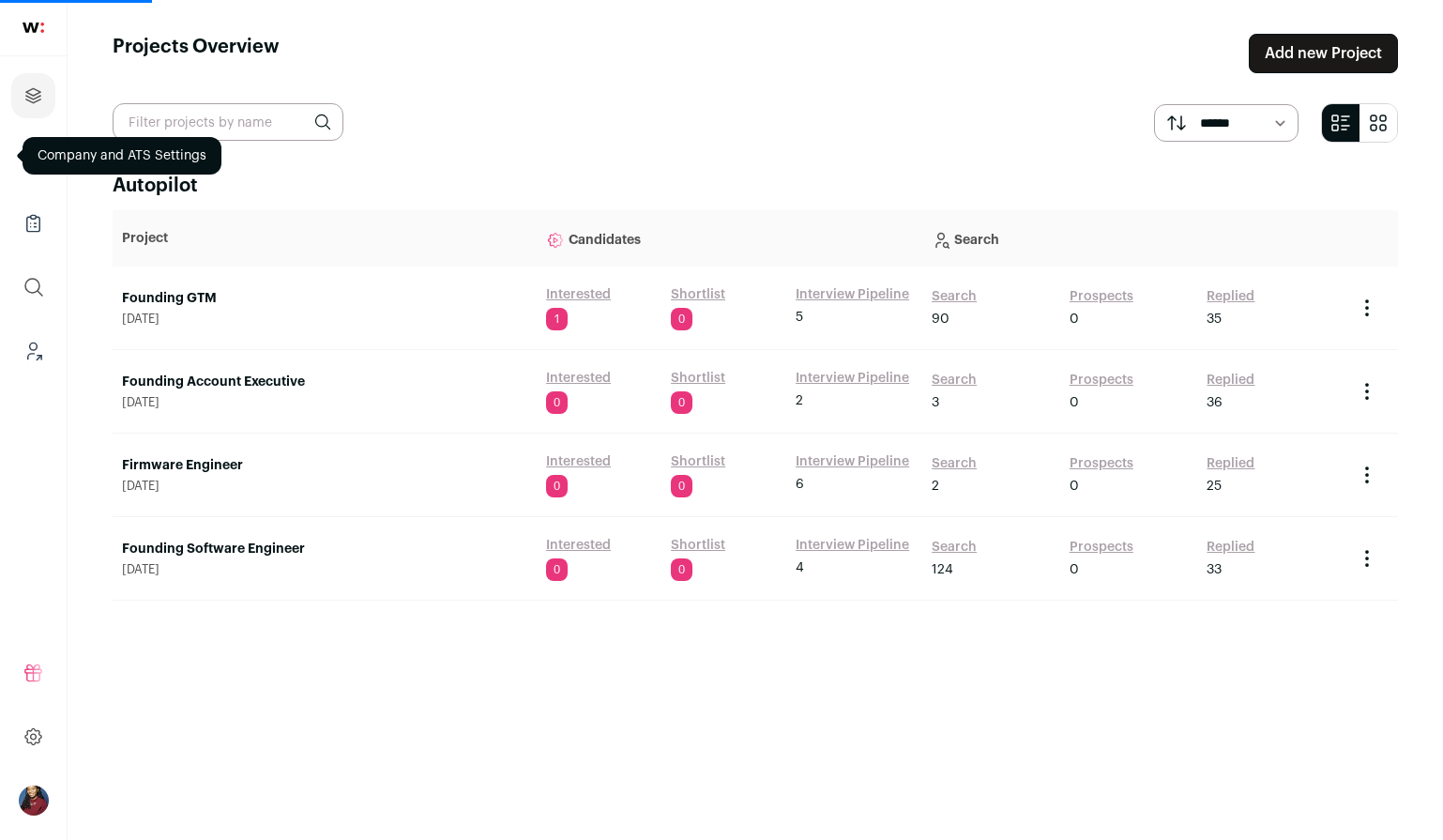
click at [220, 378] on link "Founding Account Executive" at bounding box center [324, 382] width 405 height 19
click at [220, 386] on link "Founding Account Executive" at bounding box center [324, 382] width 405 height 19
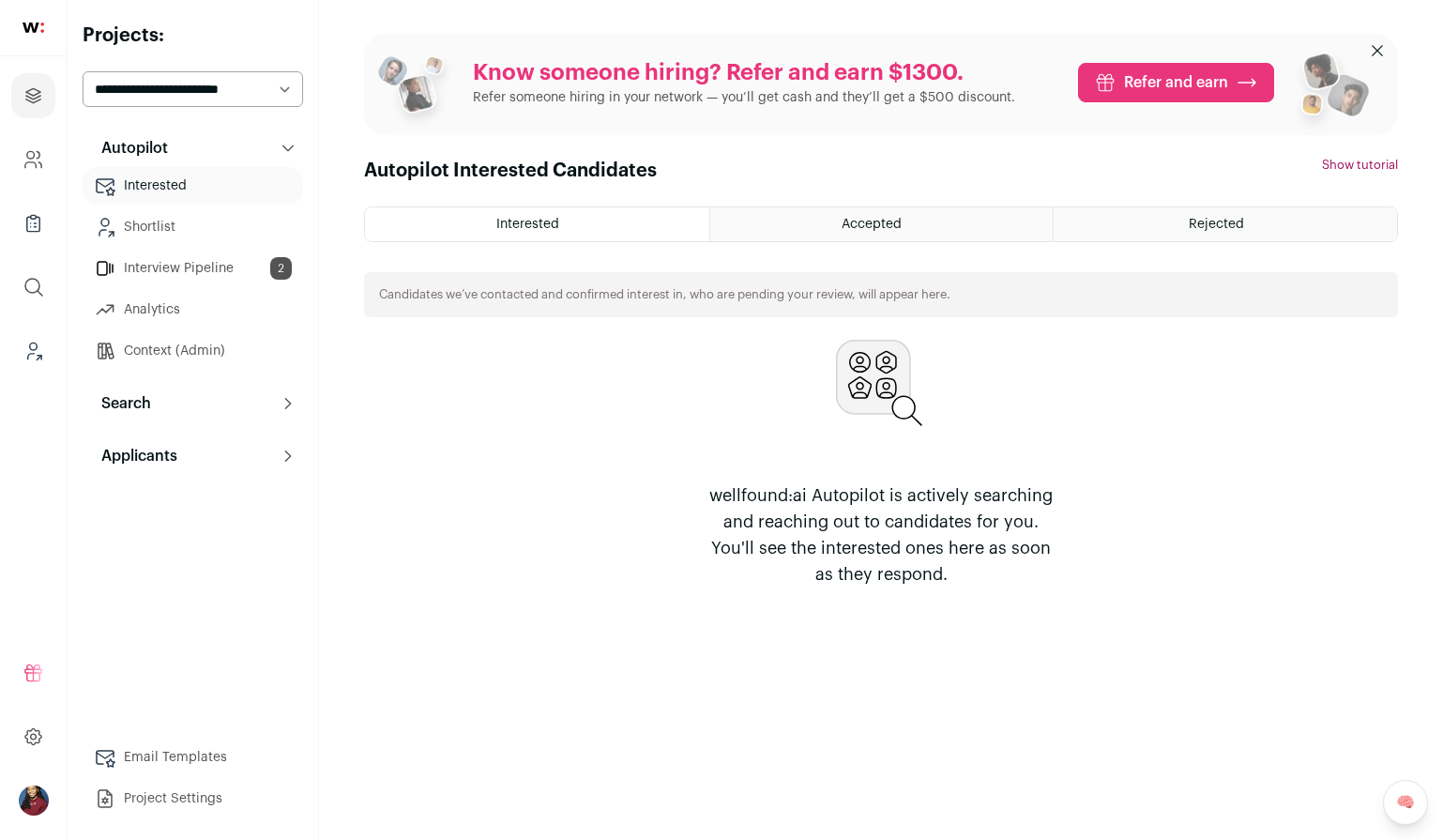
click at [168, 246] on ul "Interested Shortlist Interview Pipeline 2 Analytics Context (Admin)" at bounding box center [193, 268] width 221 height 202
click at [171, 258] on link "Interview Pipeline 2" at bounding box center [193, 268] width 221 height 37
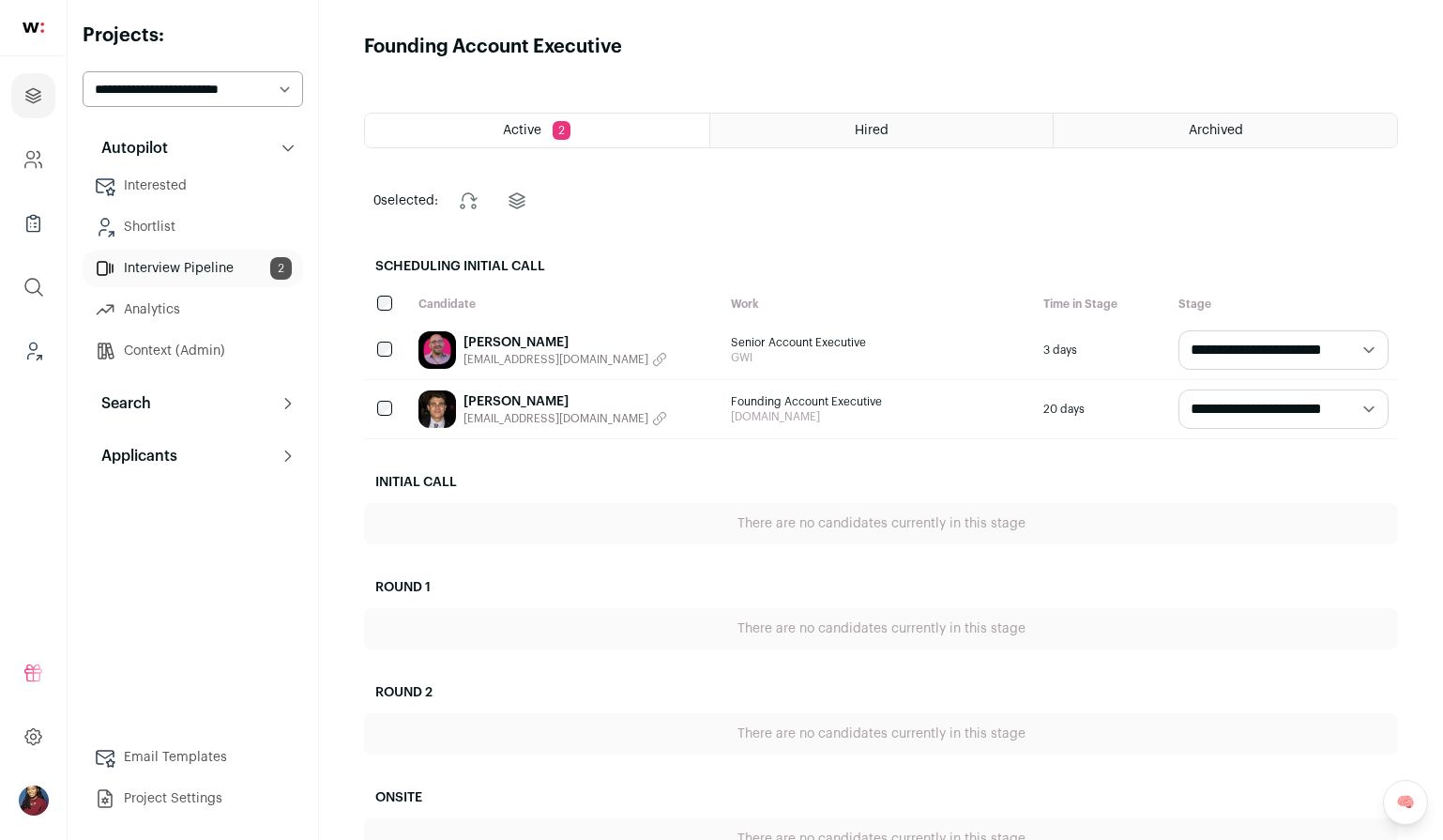
click at [501, 403] on link "Aaron Winnick" at bounding box center [566, 402] width 203 height 19
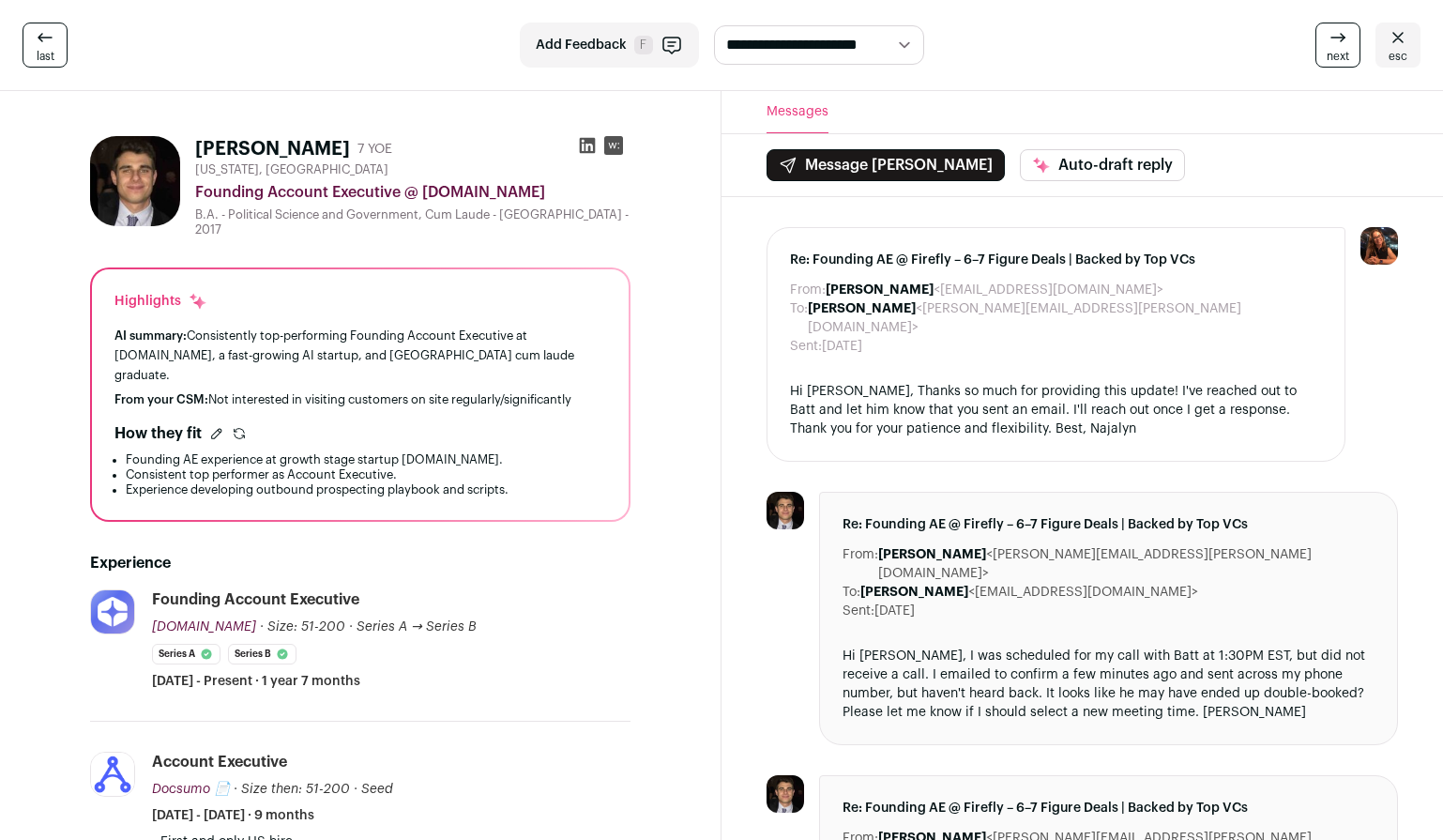
click at [1414, 40] on link "esc" at bounding box center [1397, 45] width 45 height 45
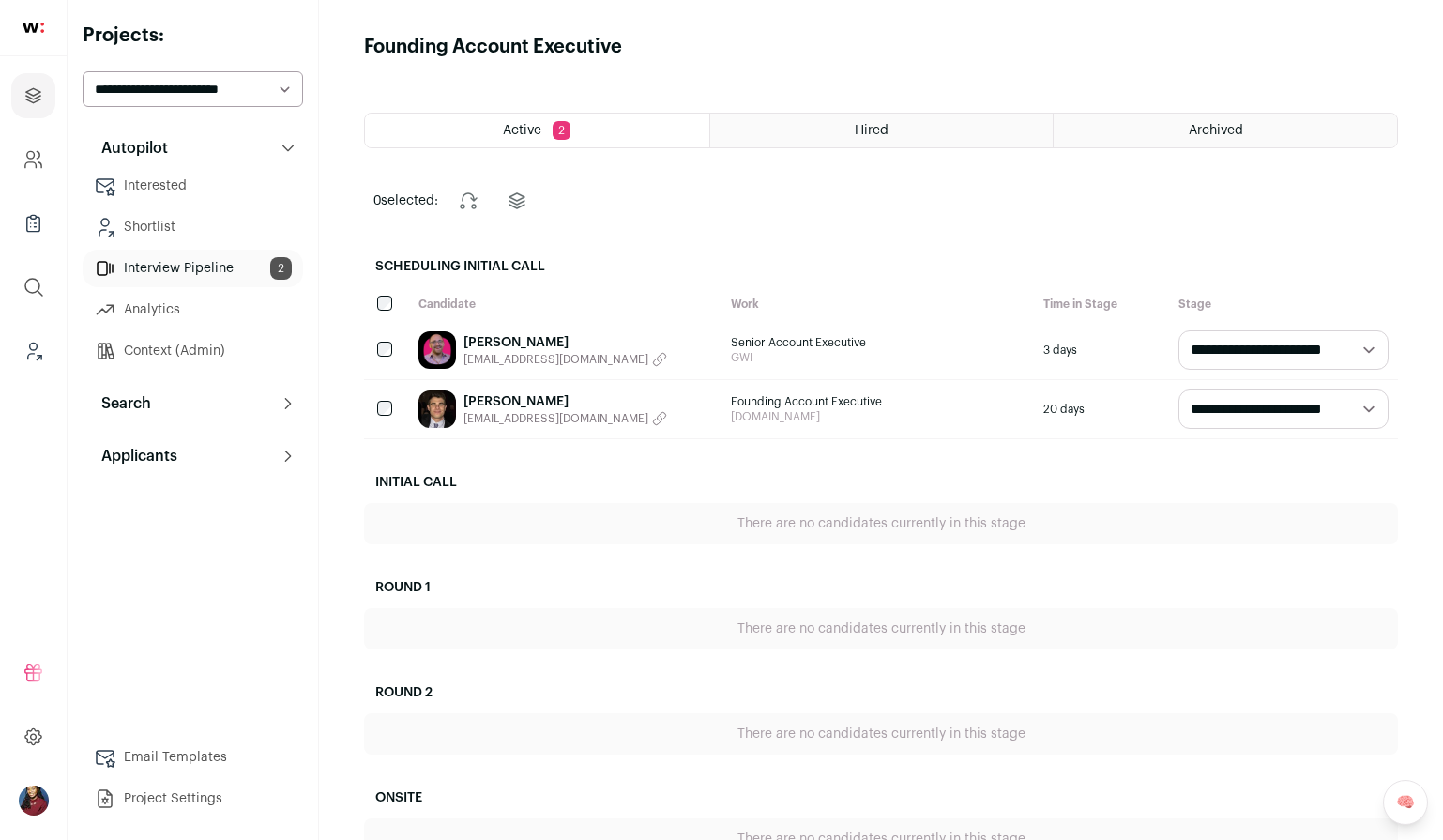
click at [494, 335] on link "David Greenwald" at bounding box center [566, 342] width 203 height 19
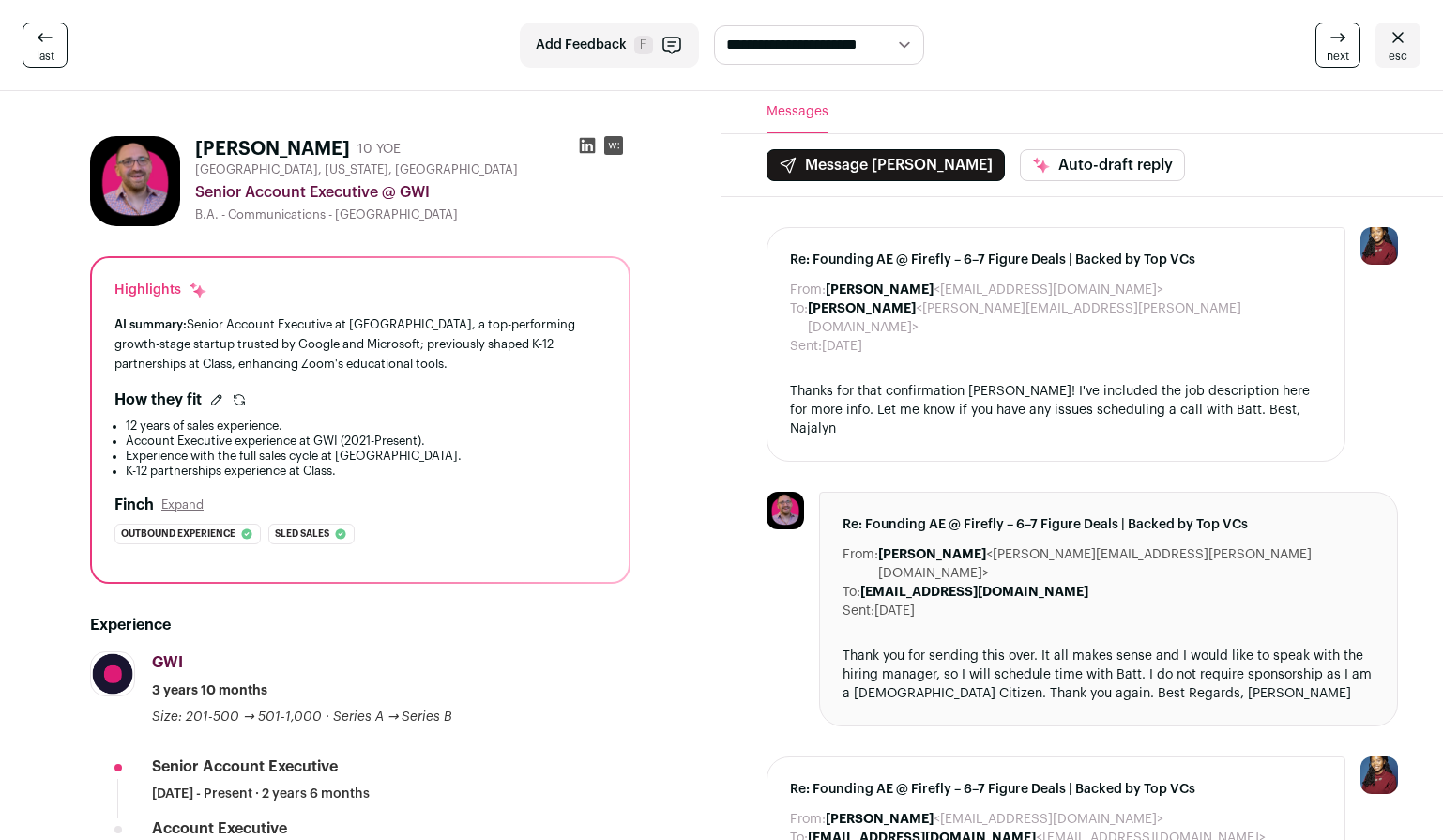
click at [1403, 39] on icon at bounding box center [1398, 38] width 23 height 23
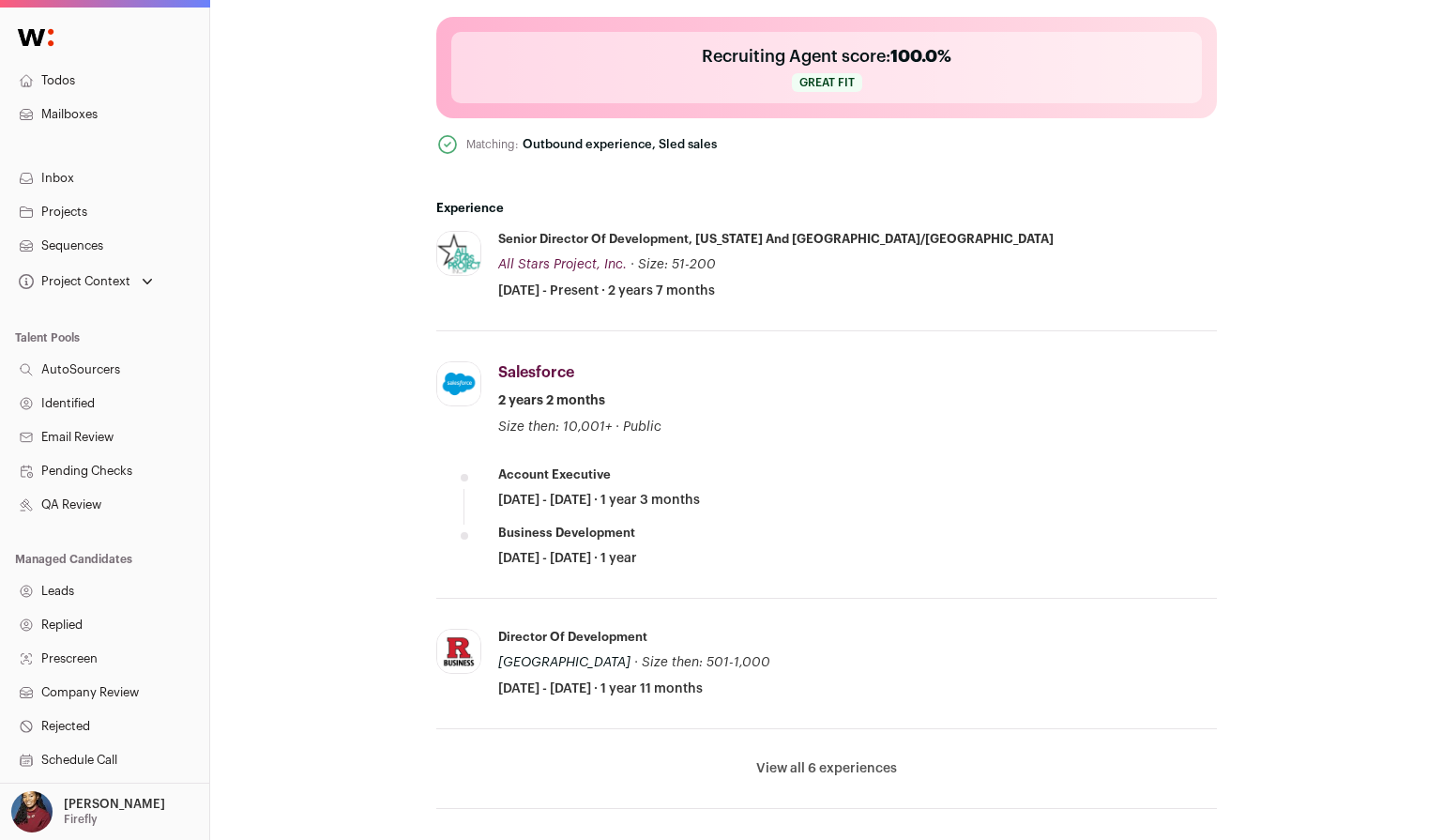
scroll to position [62, 0]
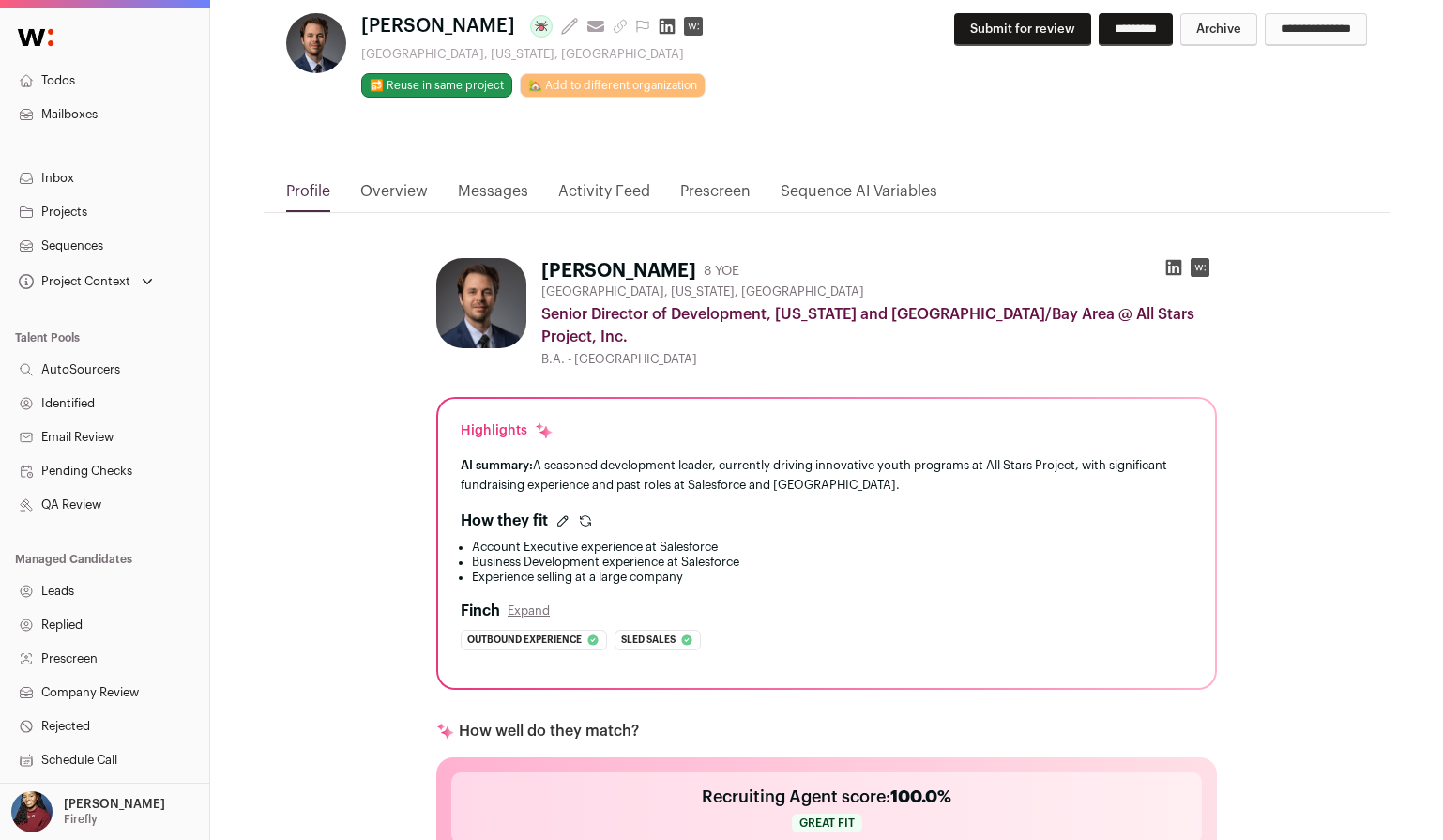
click at [581, 519] on icon "submit" at bounding box center [586, 518] width 10 height 5
click at [587, 522] on icon "submit" at bounding box center [586, 521] width 15 height 15
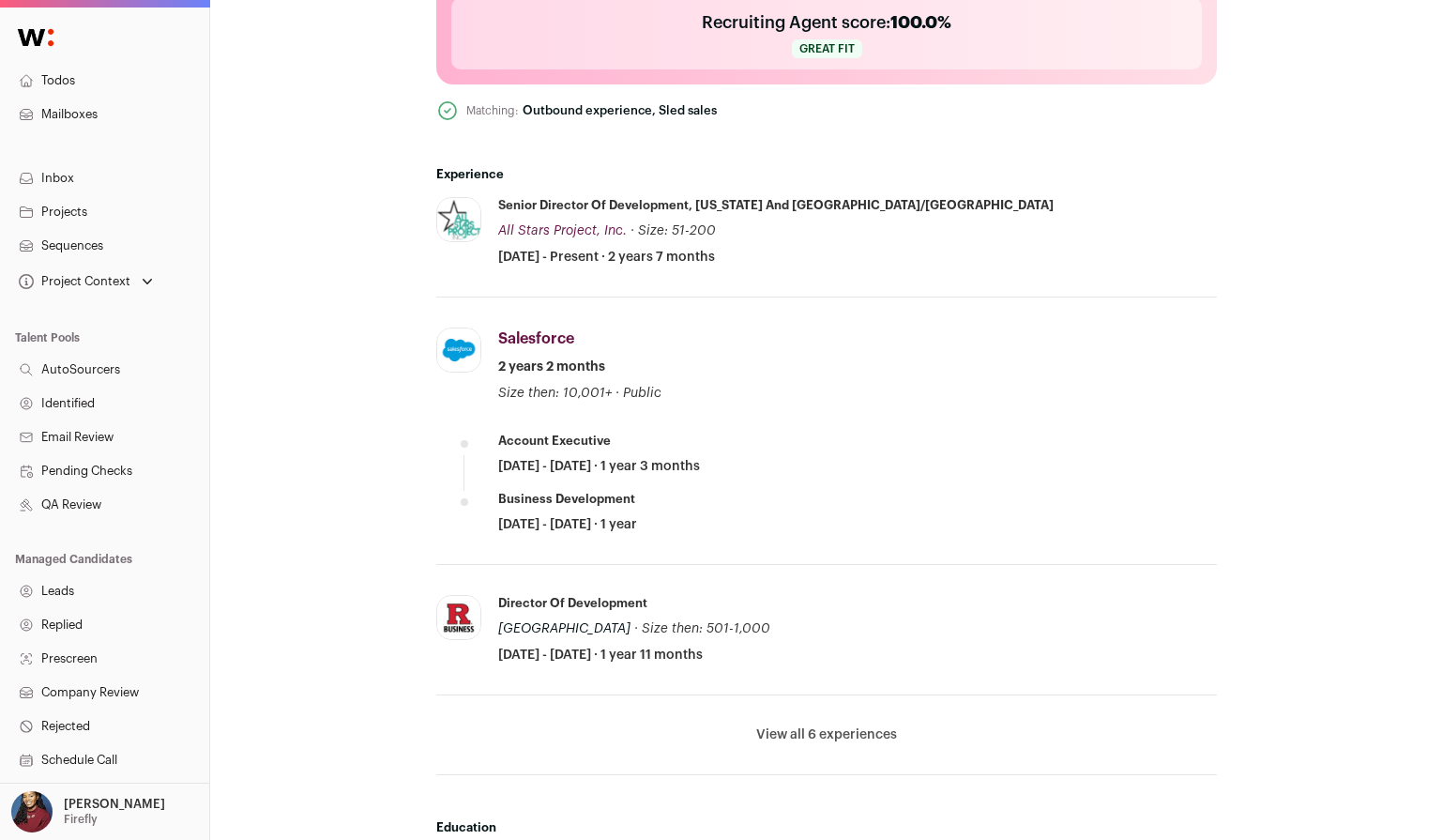
scroll to position [892, 0]
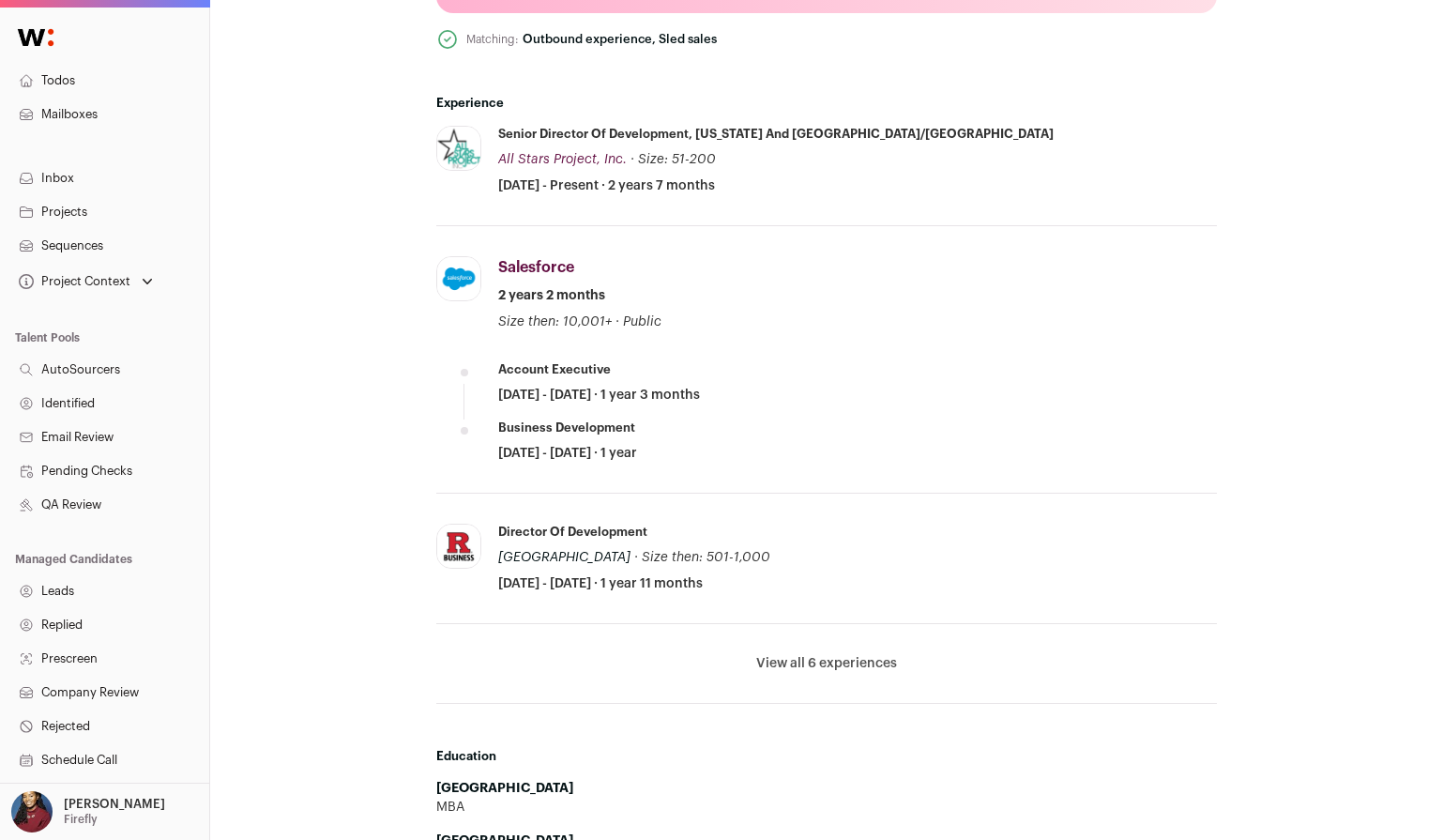
click at [832, 651] on li "View all 6 experiences View less" at bounding box center [826, 663] width 780 height 80
click at [832, 666] on button "View all 6 experiences" at bounding box center [827, 663] width 141 height 19
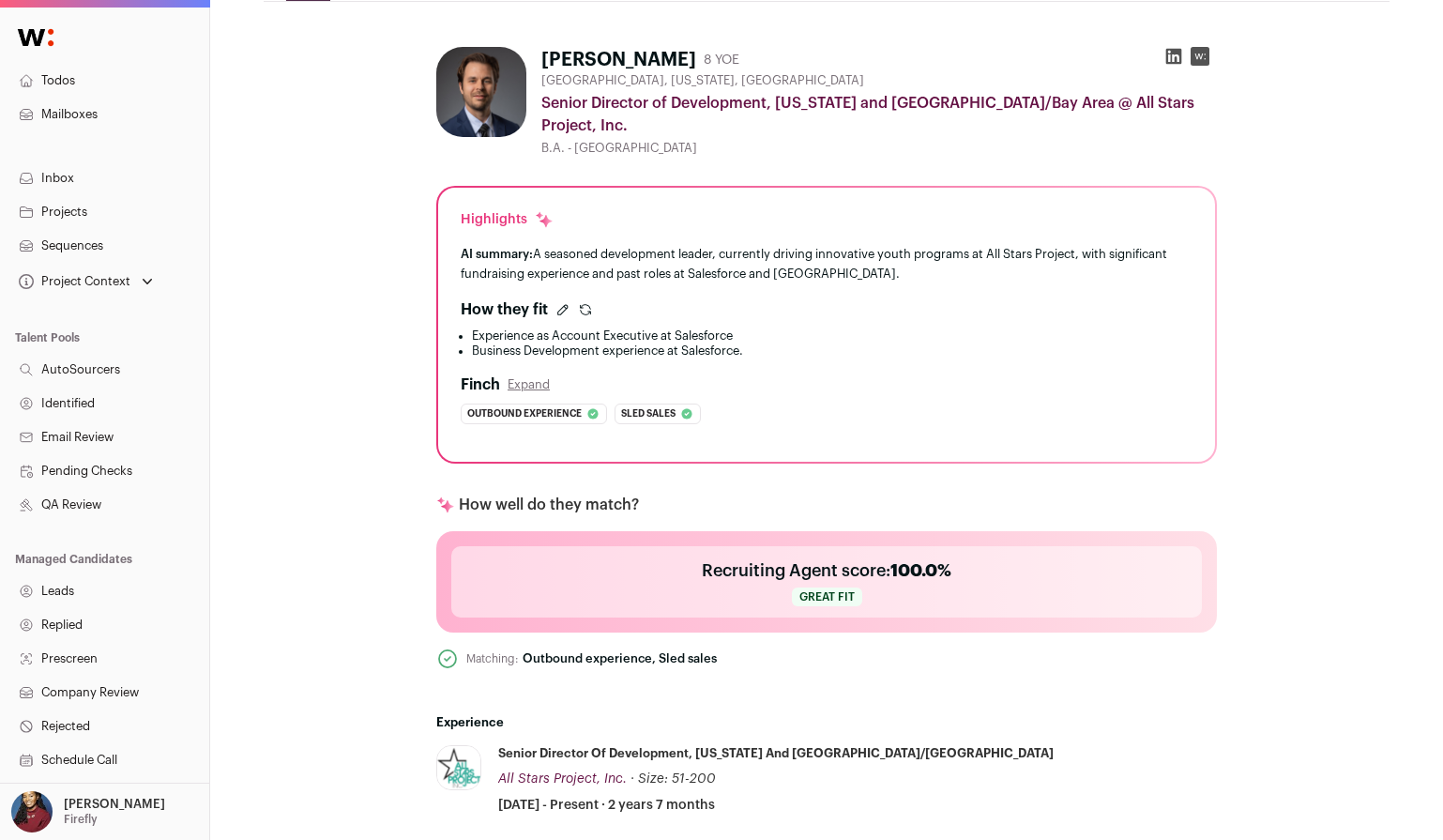
scroll to position [0, 0]
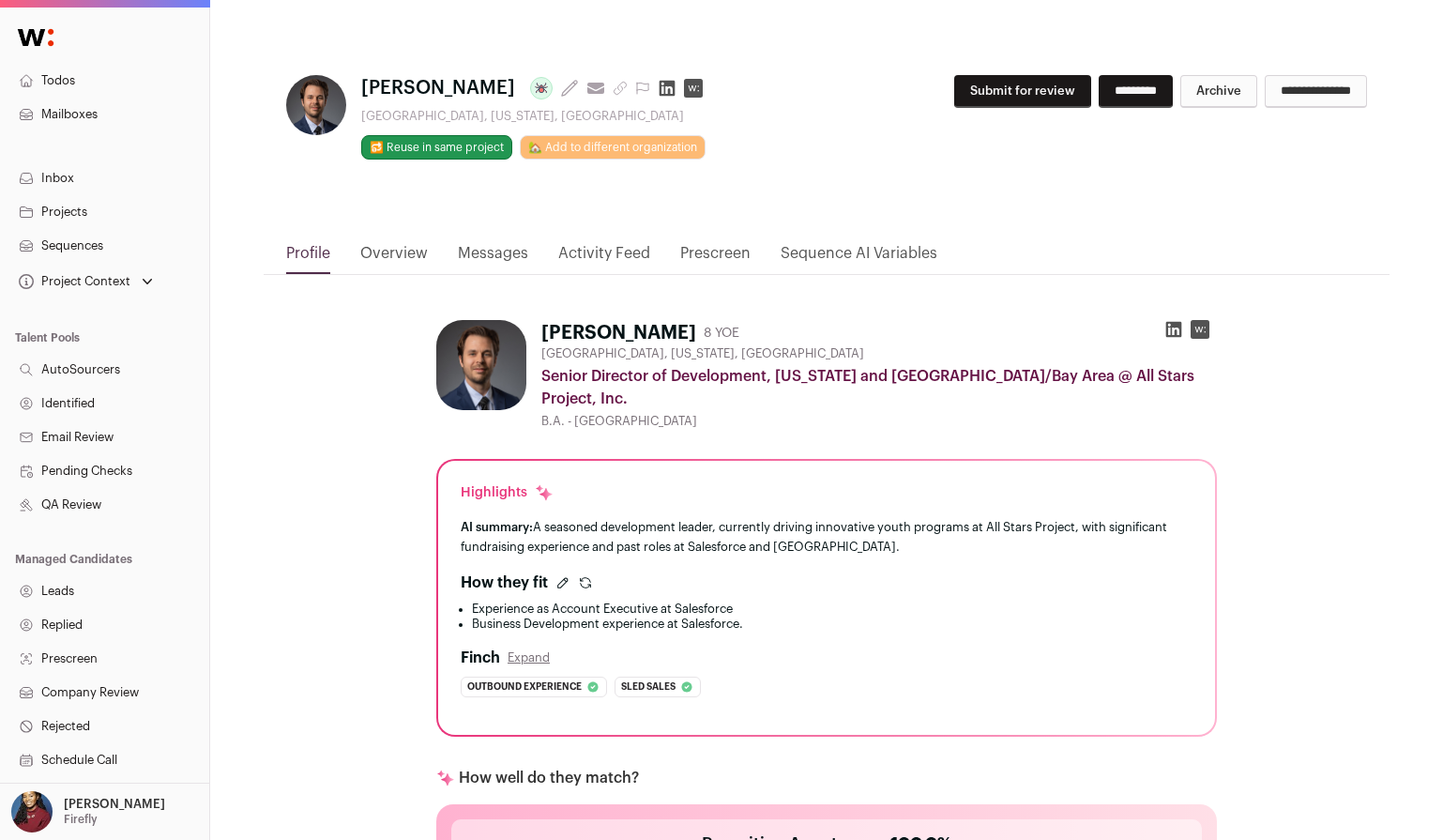
click at [592, 582] on div "How they fit" at bounding box center [827, 582] width 732 height 23
click at [588, 585] on icon "submit" at bounding box center [586, 585] width 10 height 5
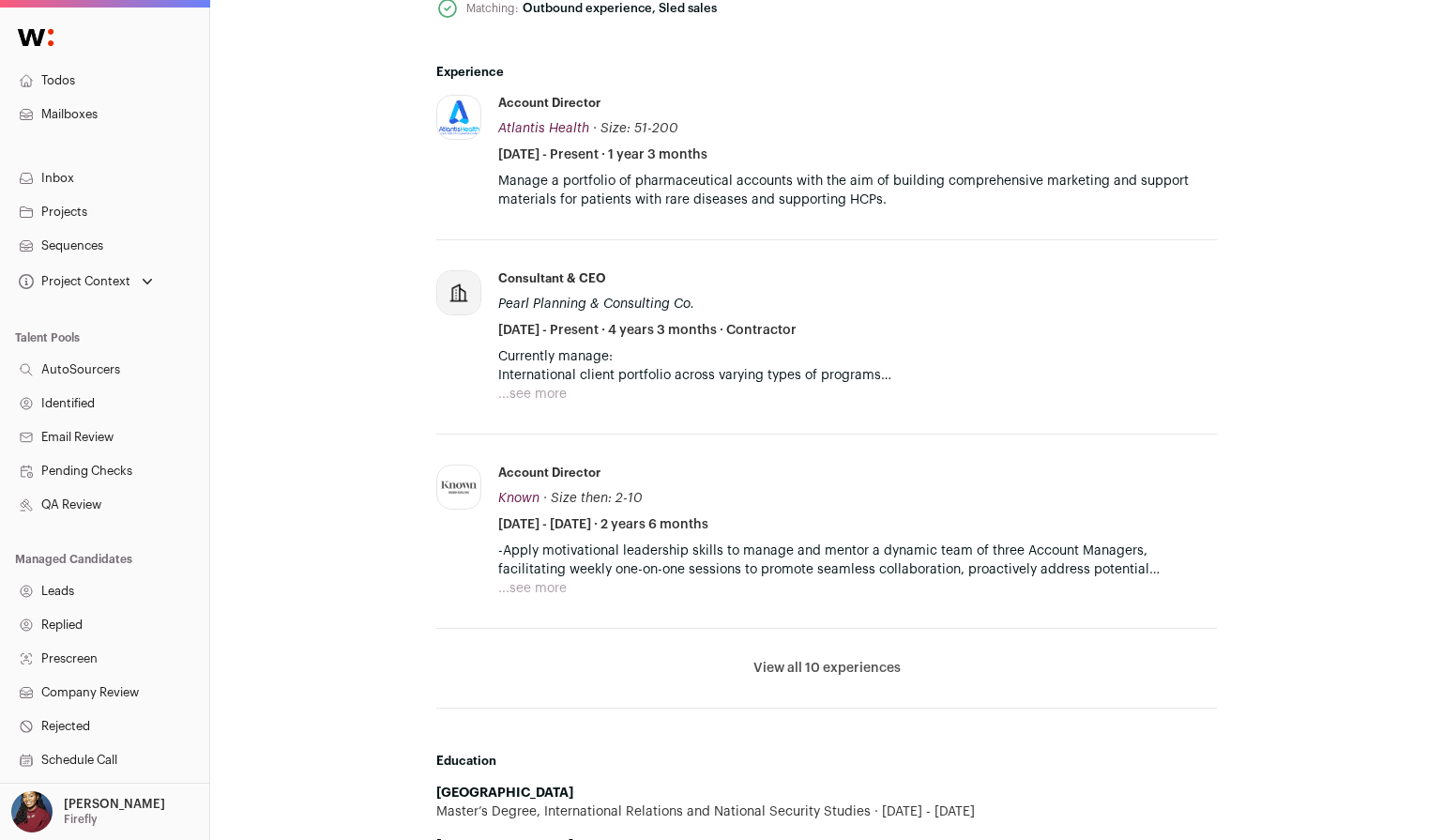
scroll to position [897, 0]
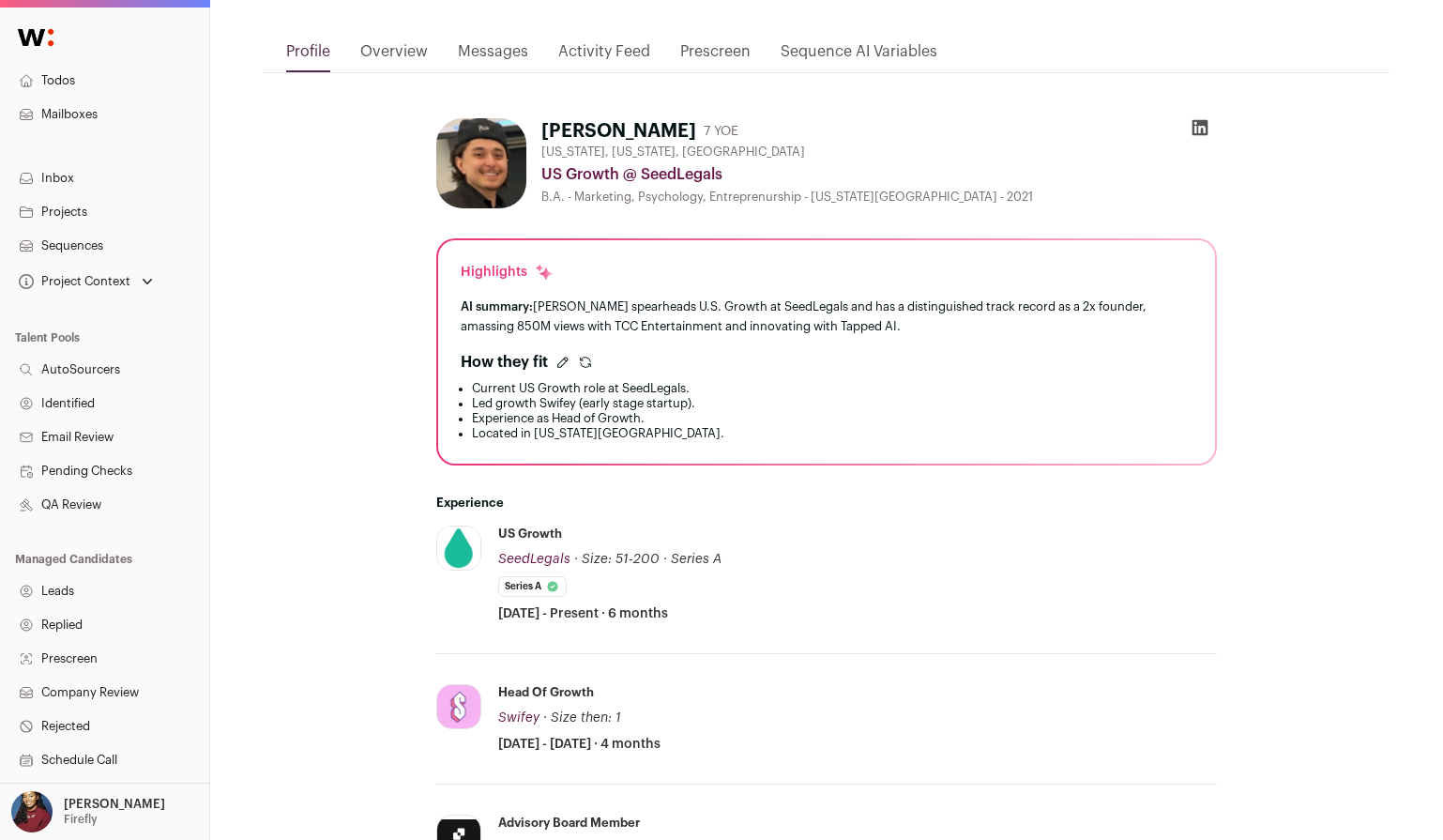
scroll to position [371, 0]
